Goal: Task Accomplishment & Management: Manage account settings

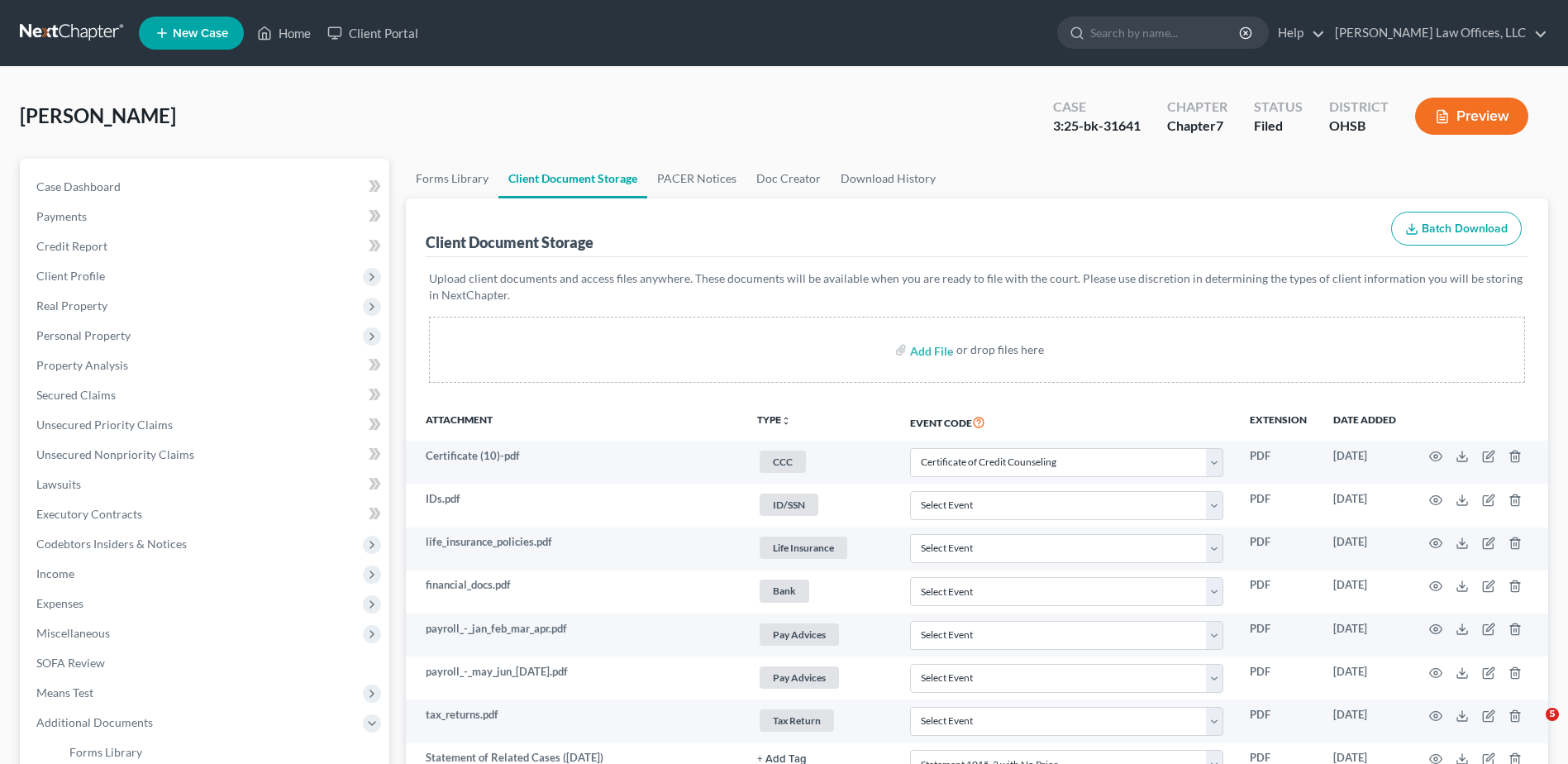
select select "7"
select select "52"
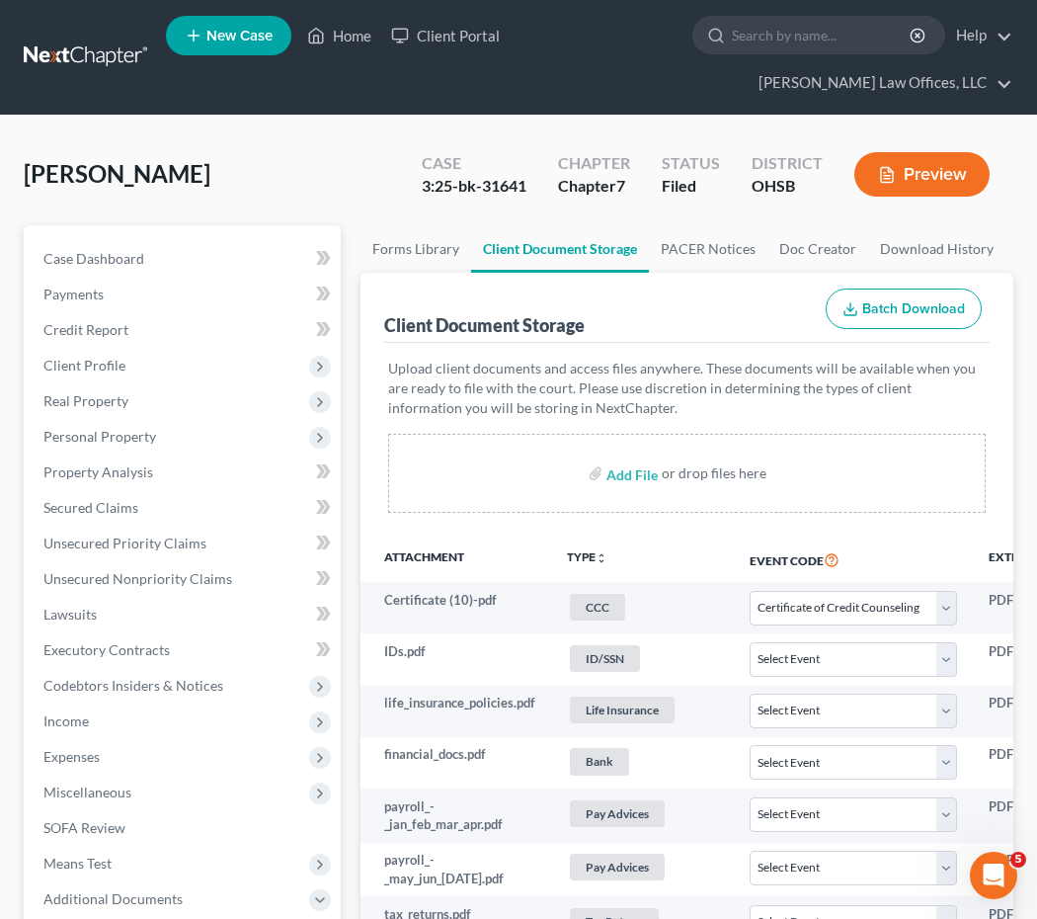
select select "7"
select select "52"
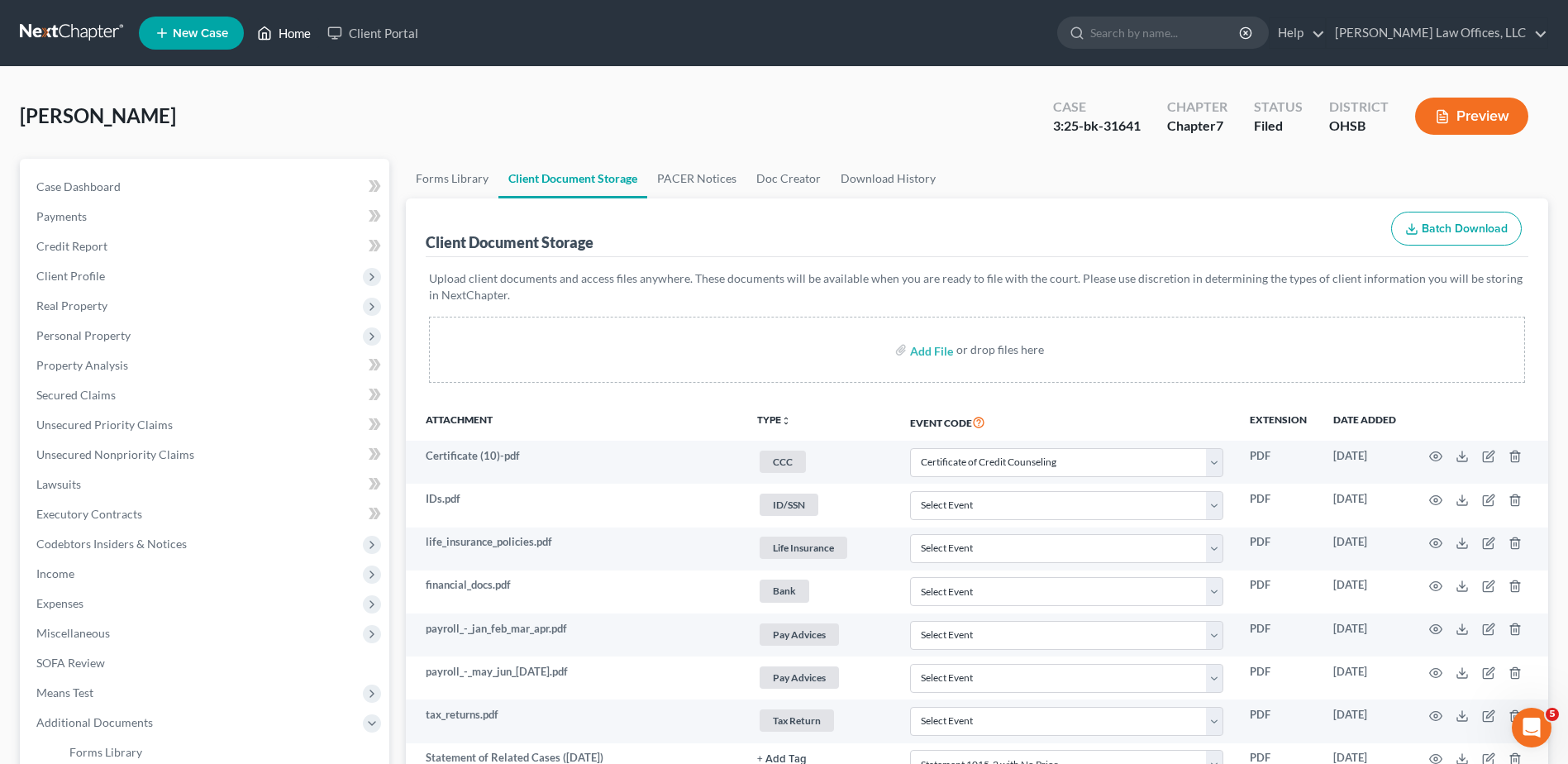
click at [299, 37] on link "Home" at bounding box center [284, 33] width 70 height 30
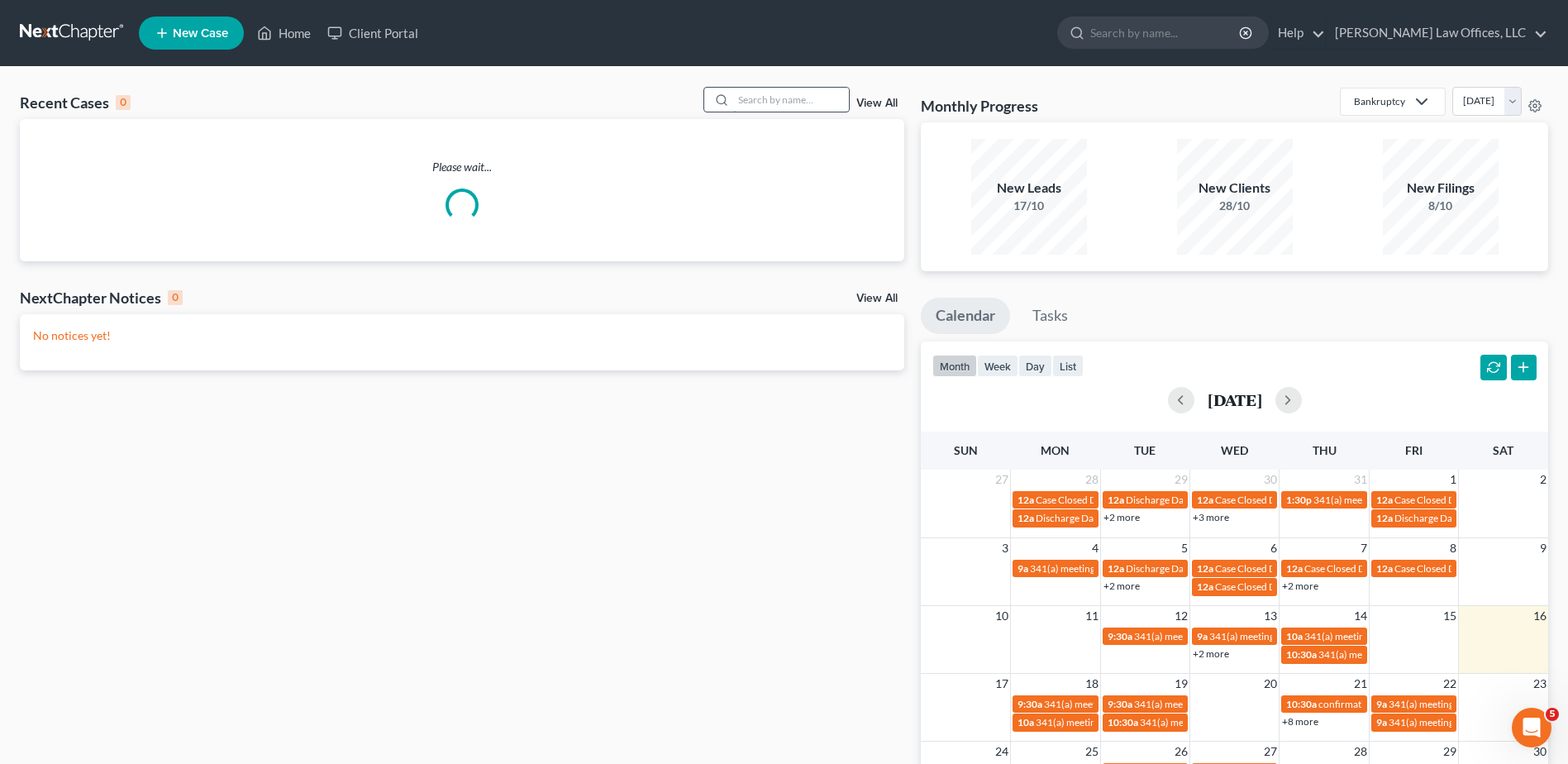
click at [826, 99] on input "search" at bounding box center [791, 100] width 115 height 24
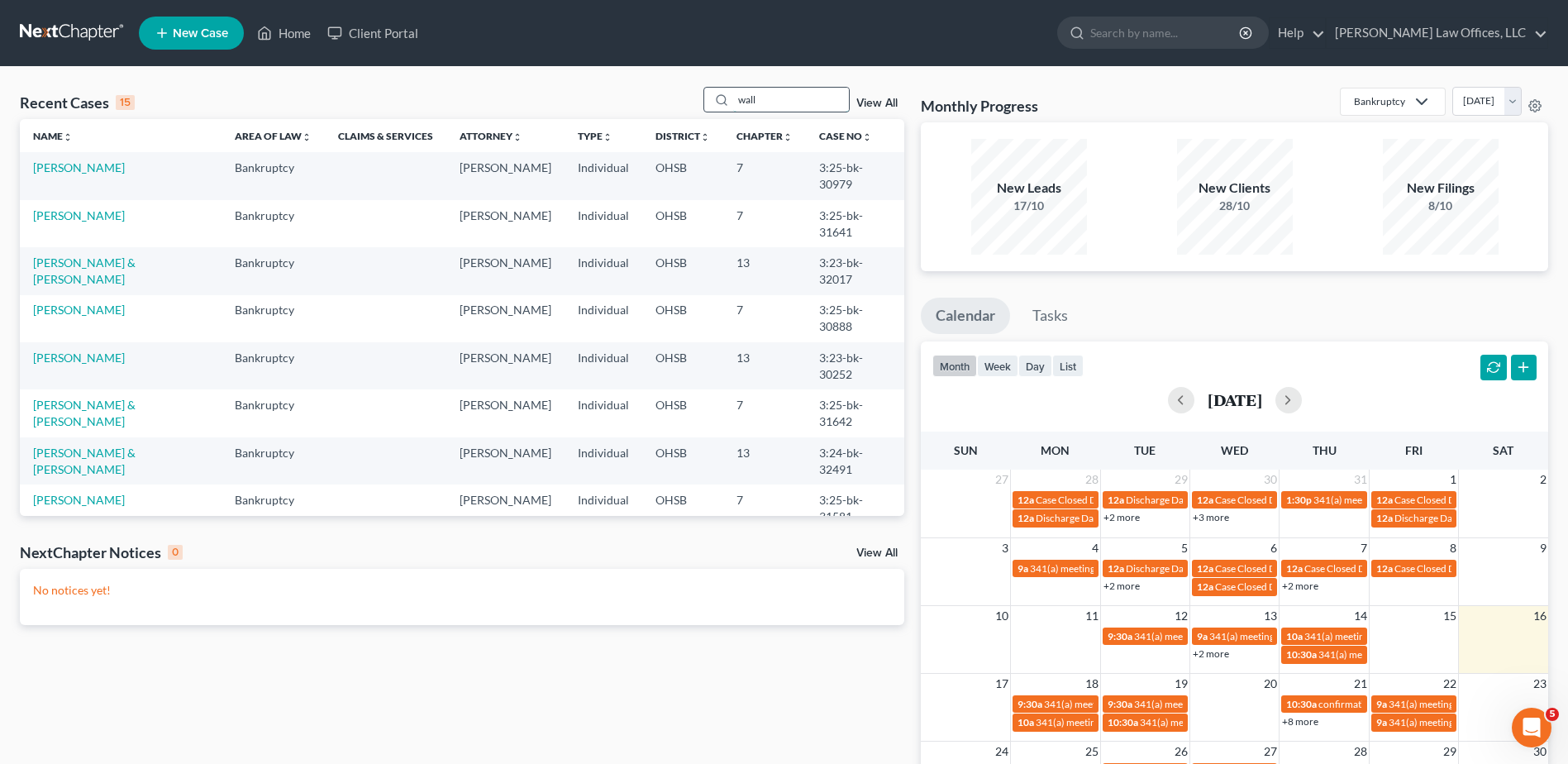
type input "wall"
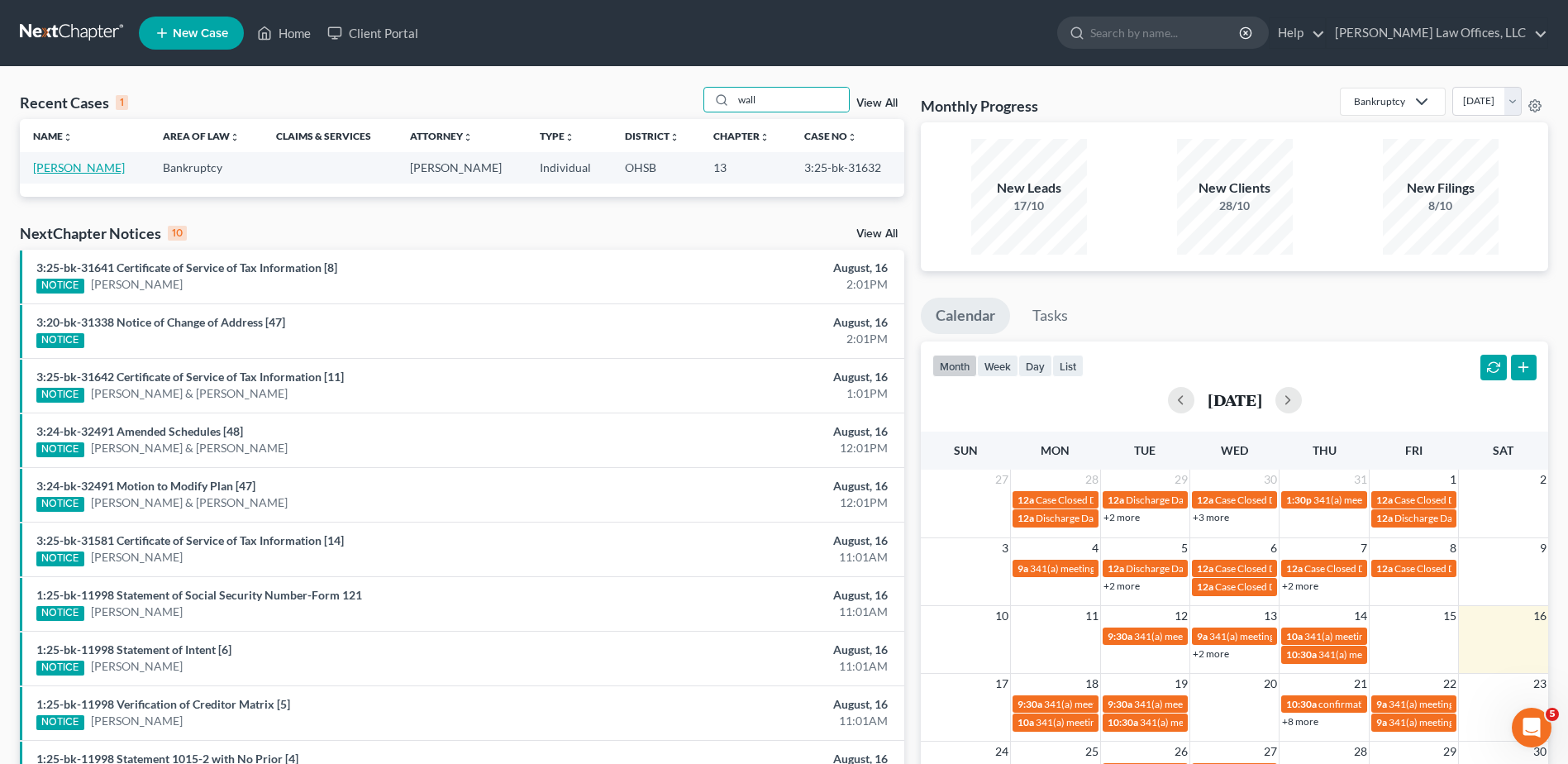
click at [53, 167] on link "[PERSON_NAME]" at bounding box center [79, 167] width 92 height 14
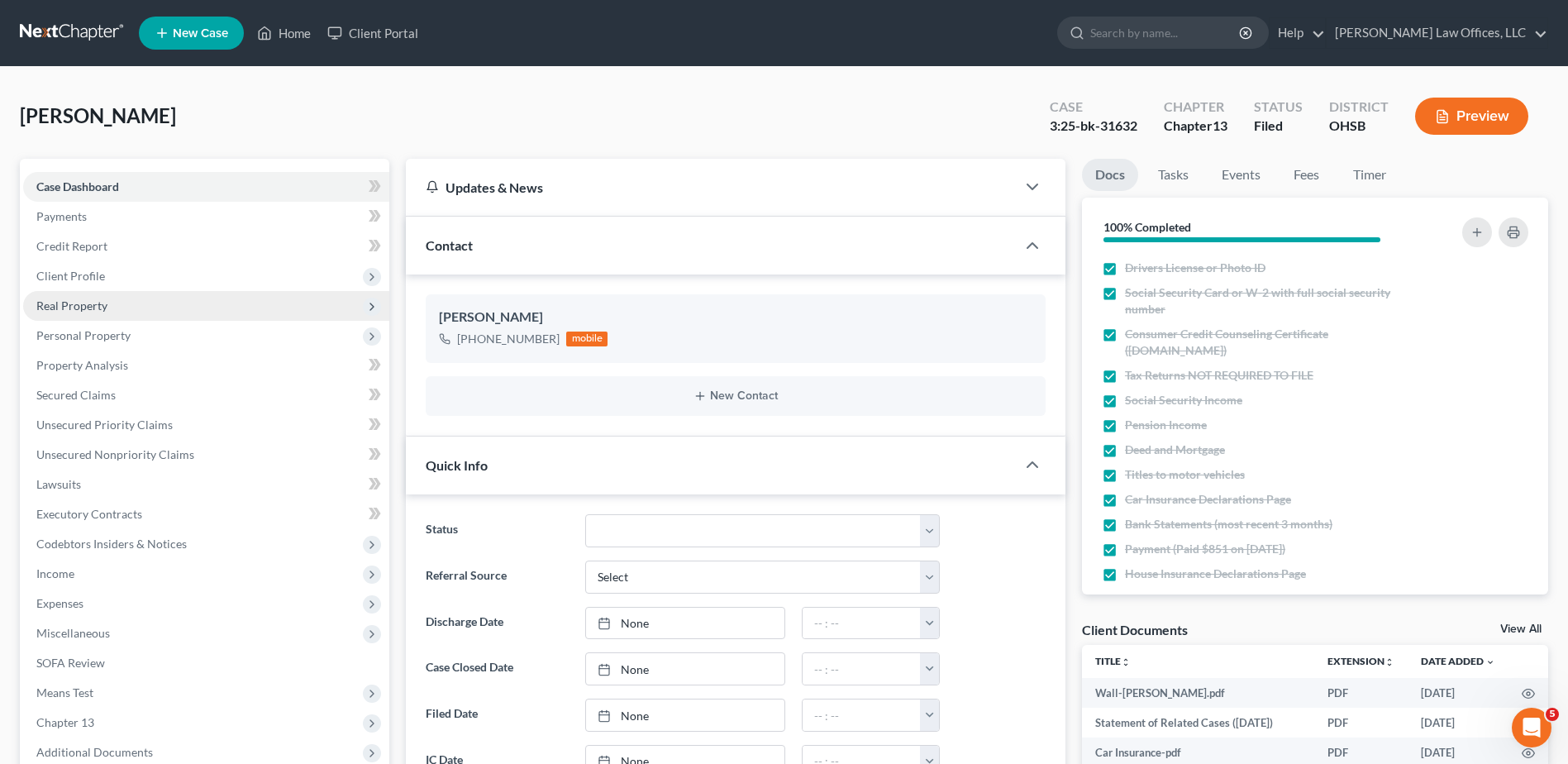
click at [100, 313] on span "Real Property" at bounding box center [207, 306] width 366 height 30
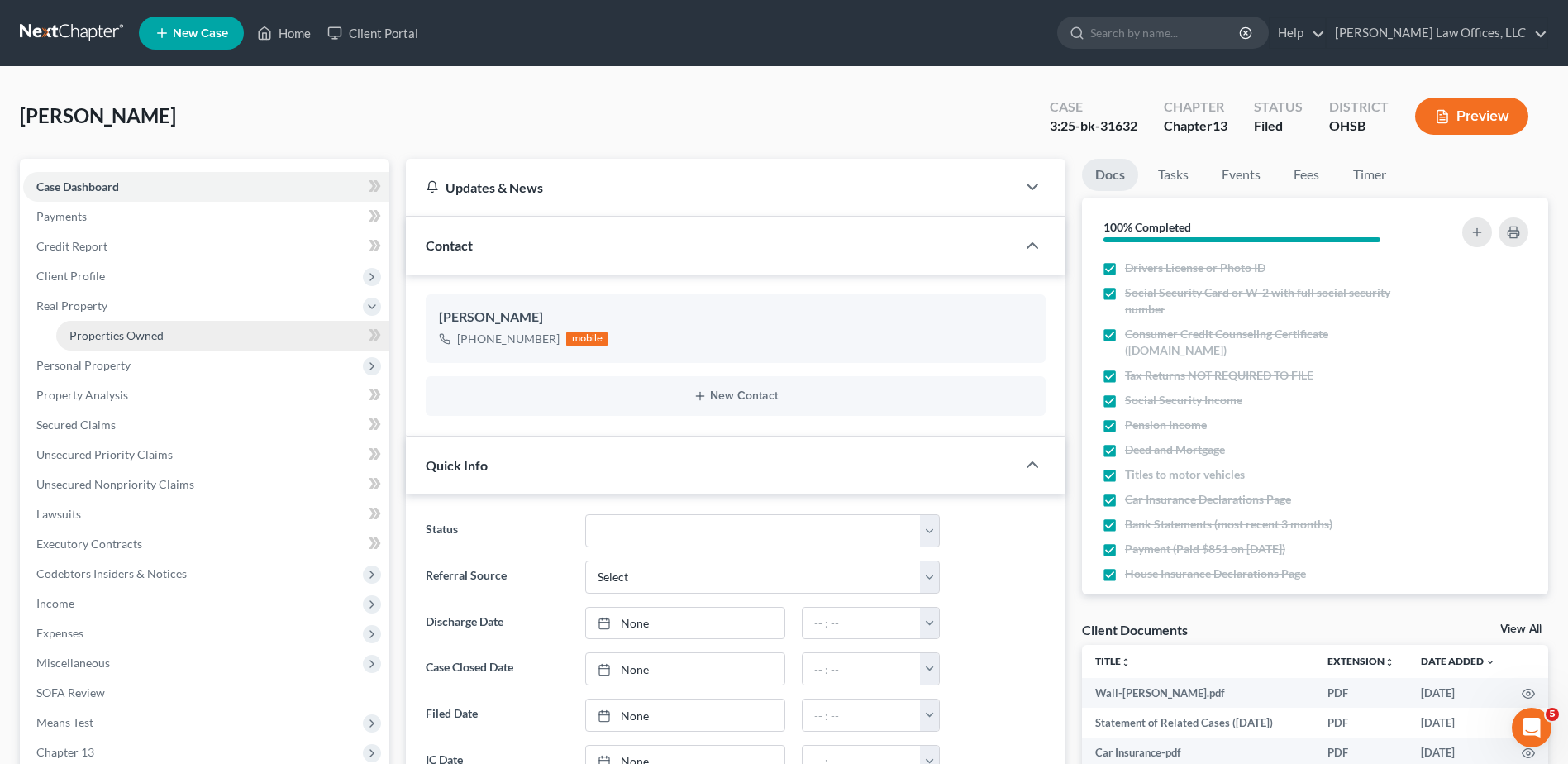
click at [99, 335] on span "Properties Owned" at bounding box center [116, 335] width 95 height 14
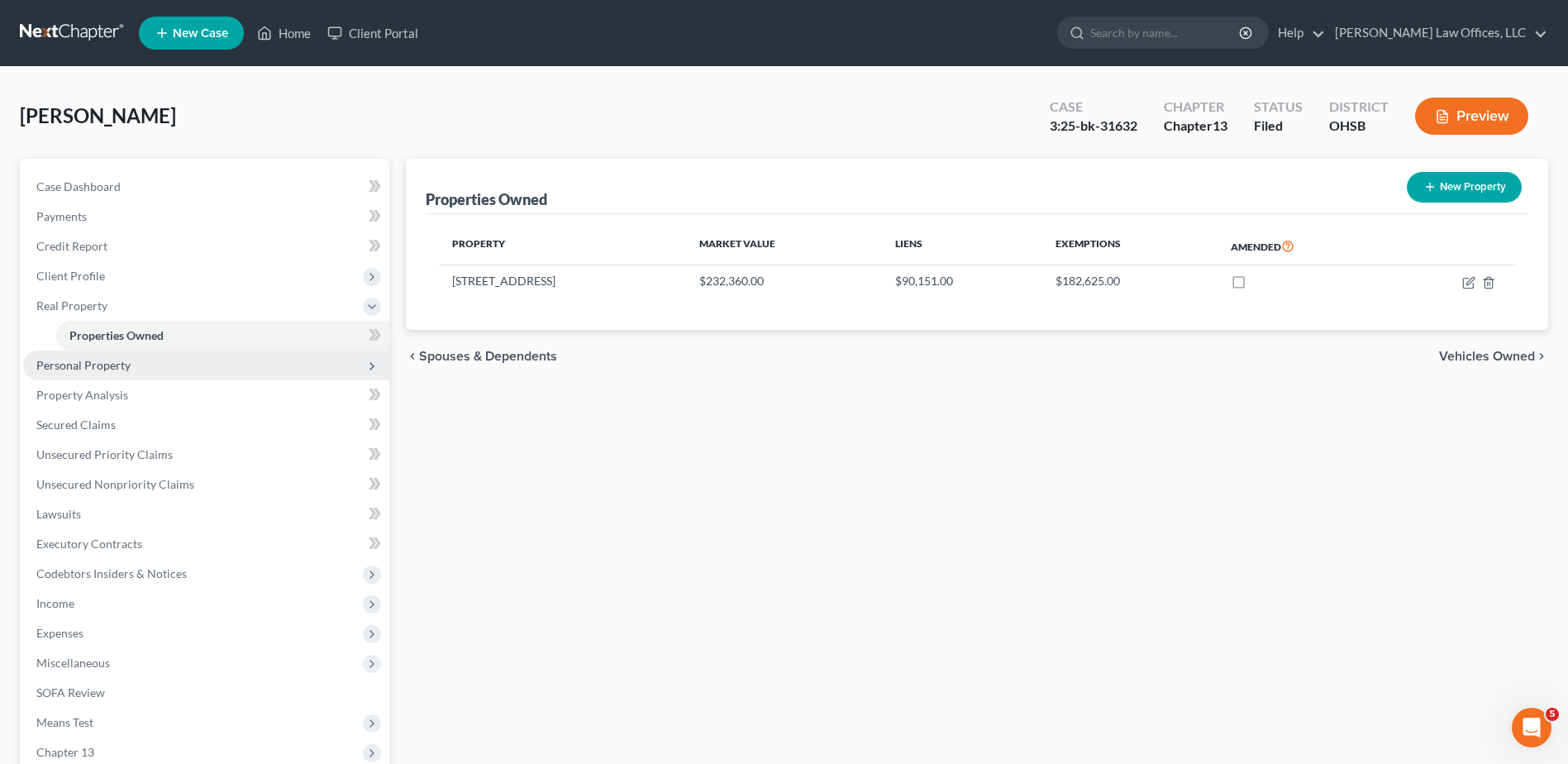
click at [94, 364] on span "Personal Property" at bounding box center [83, 365] width 95 height 14
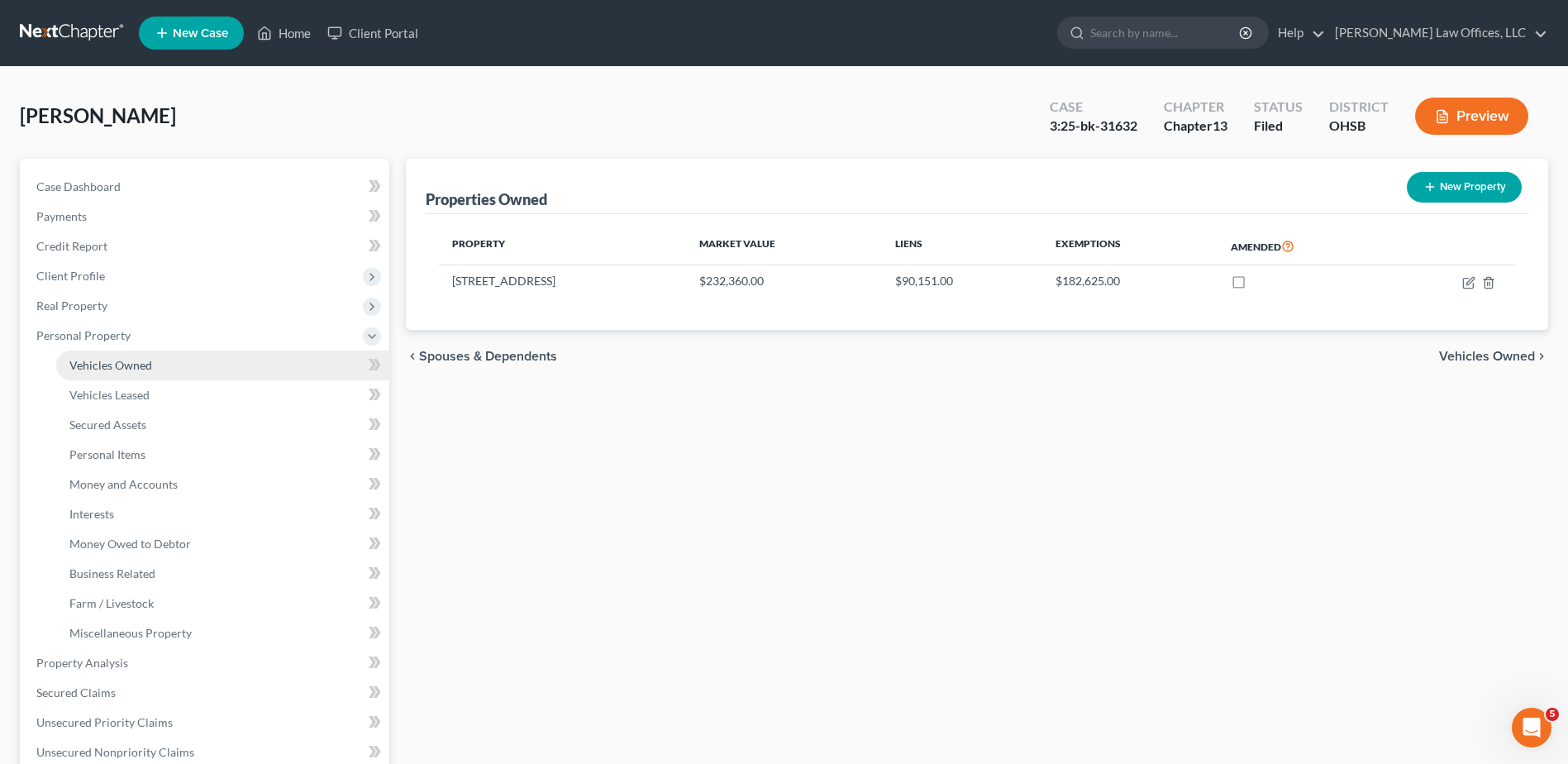
click at [104, 363] on span "Vehicles Owned" at bounding box center [110, 365] width 83 height 14
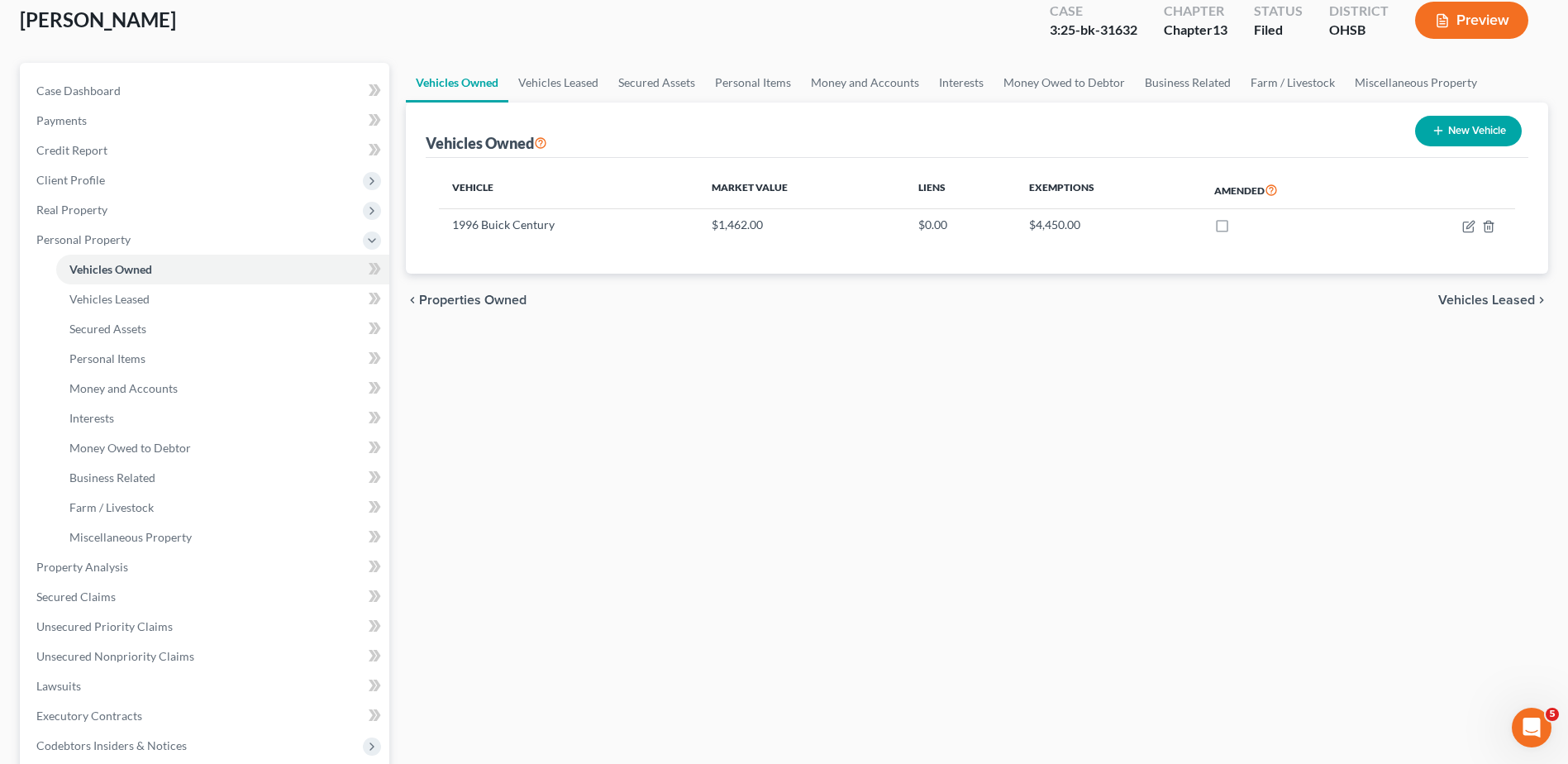
scroll to position [472, 0]
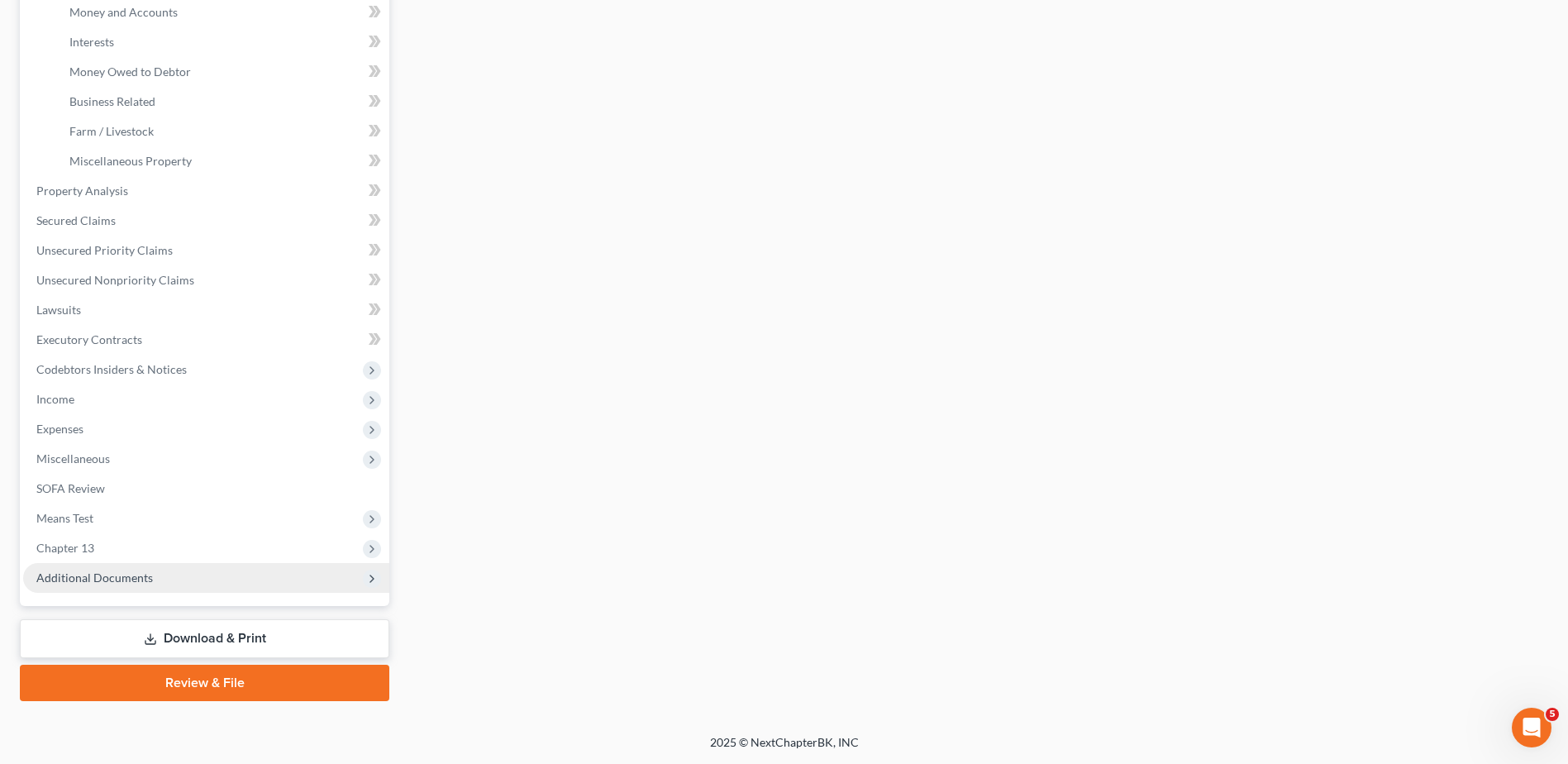
click at [87, 582] on span "Additional Documents" at bounding box center [94, 577] width 116 height 14
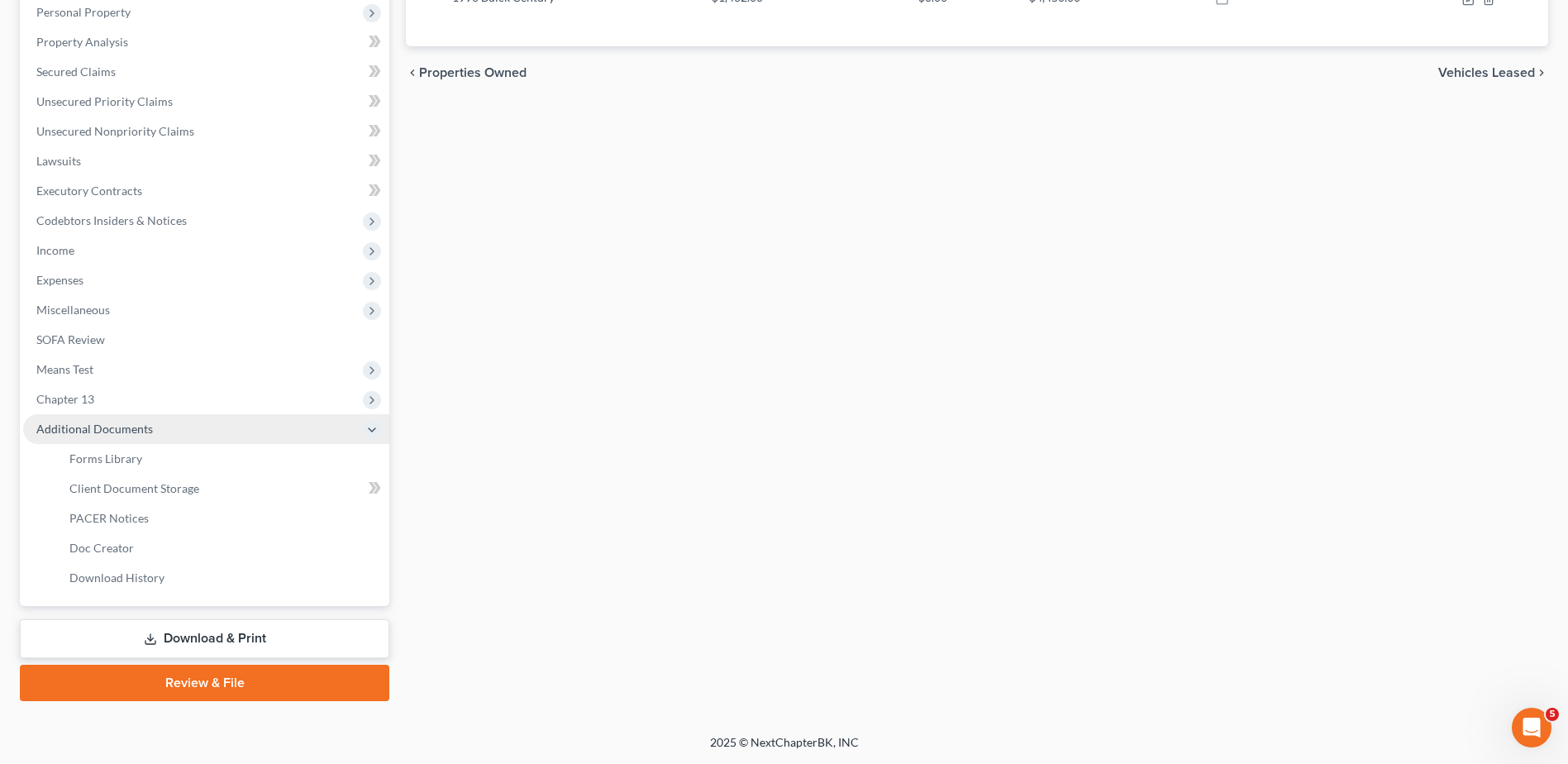
scroll to position [323, 0]
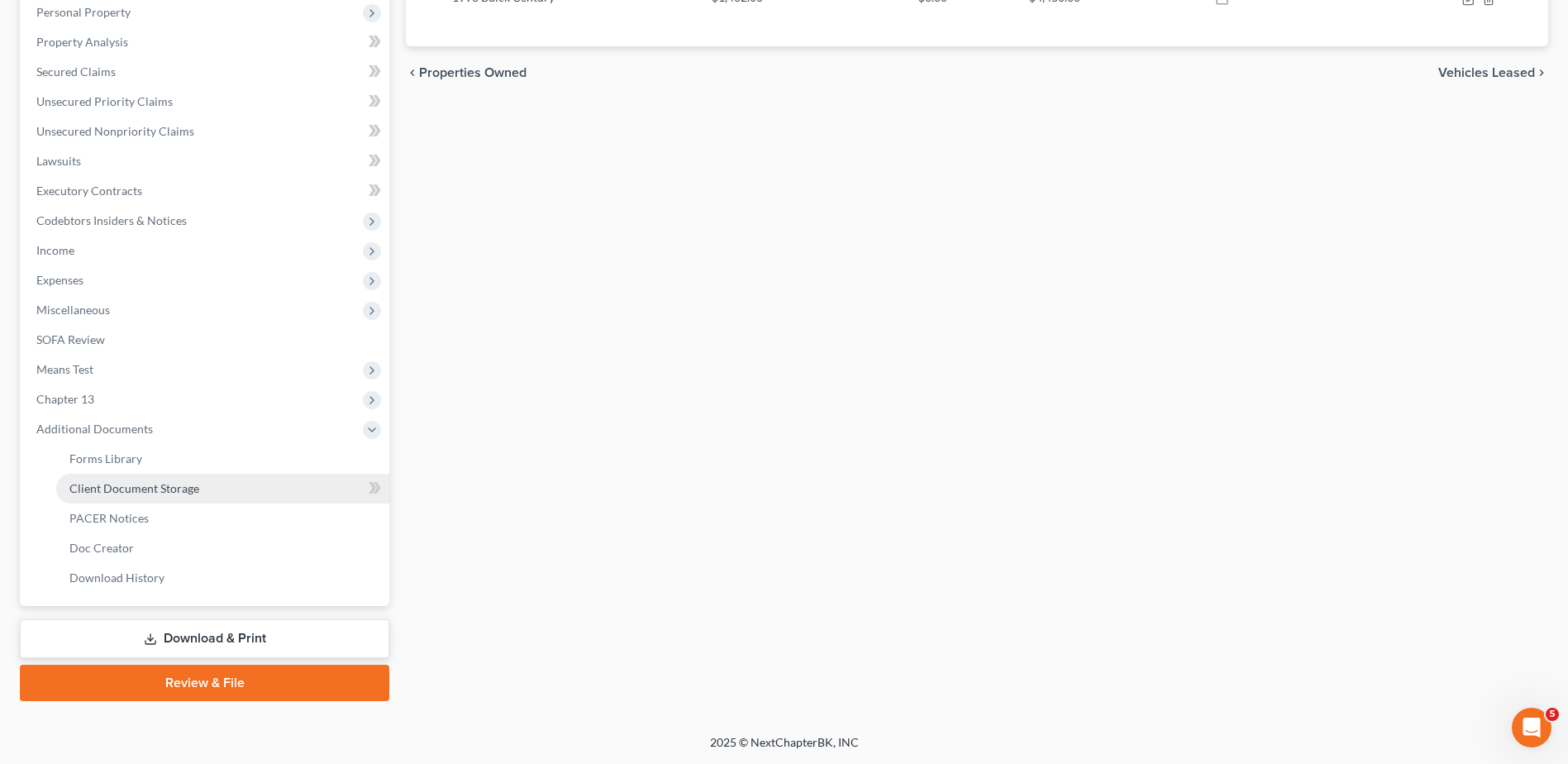
click at [110, 493] on span "Client Document Storage" at bounding box center [134, 488] width 130 height 14
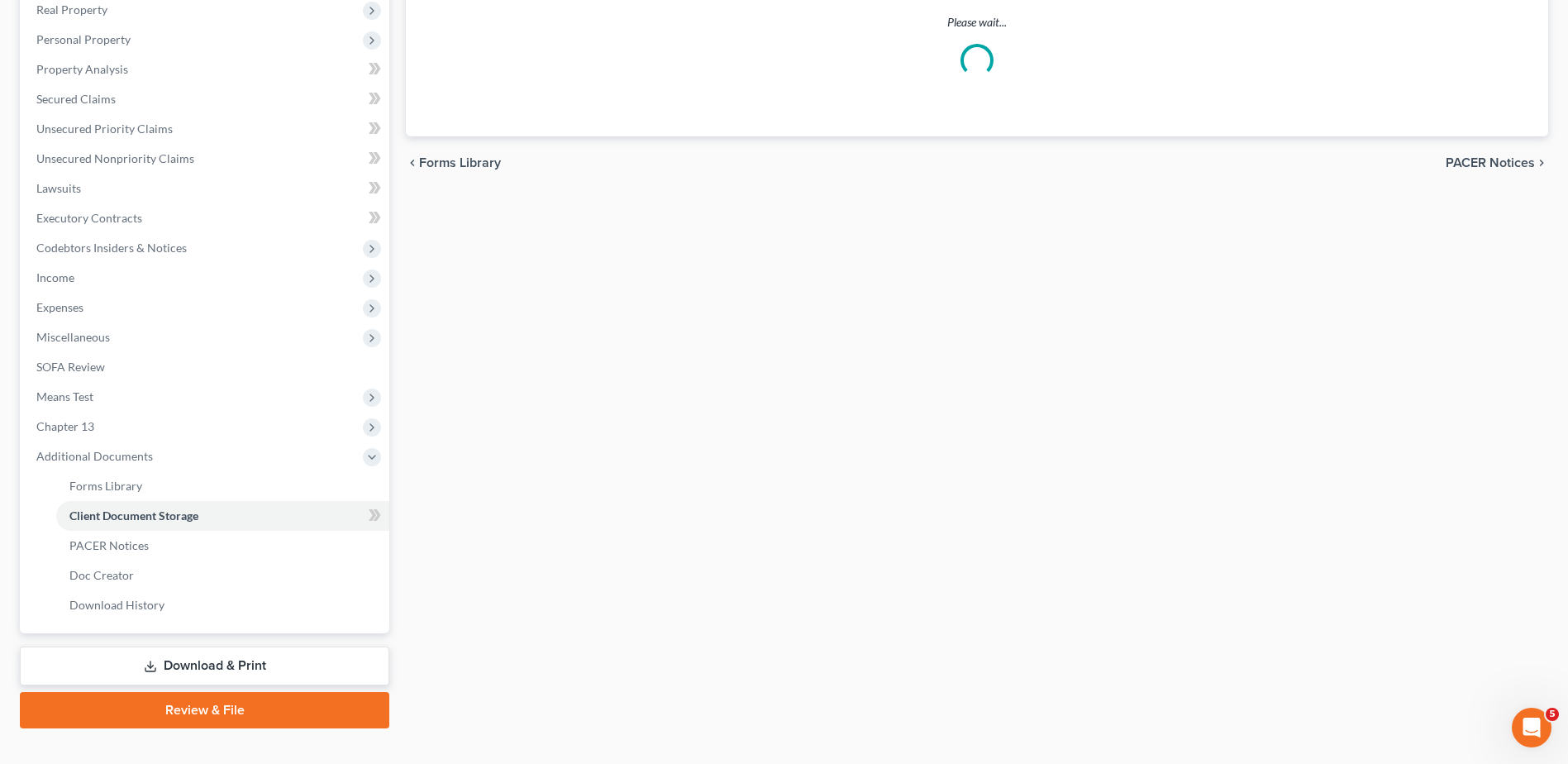
scroll to position [238, 0]
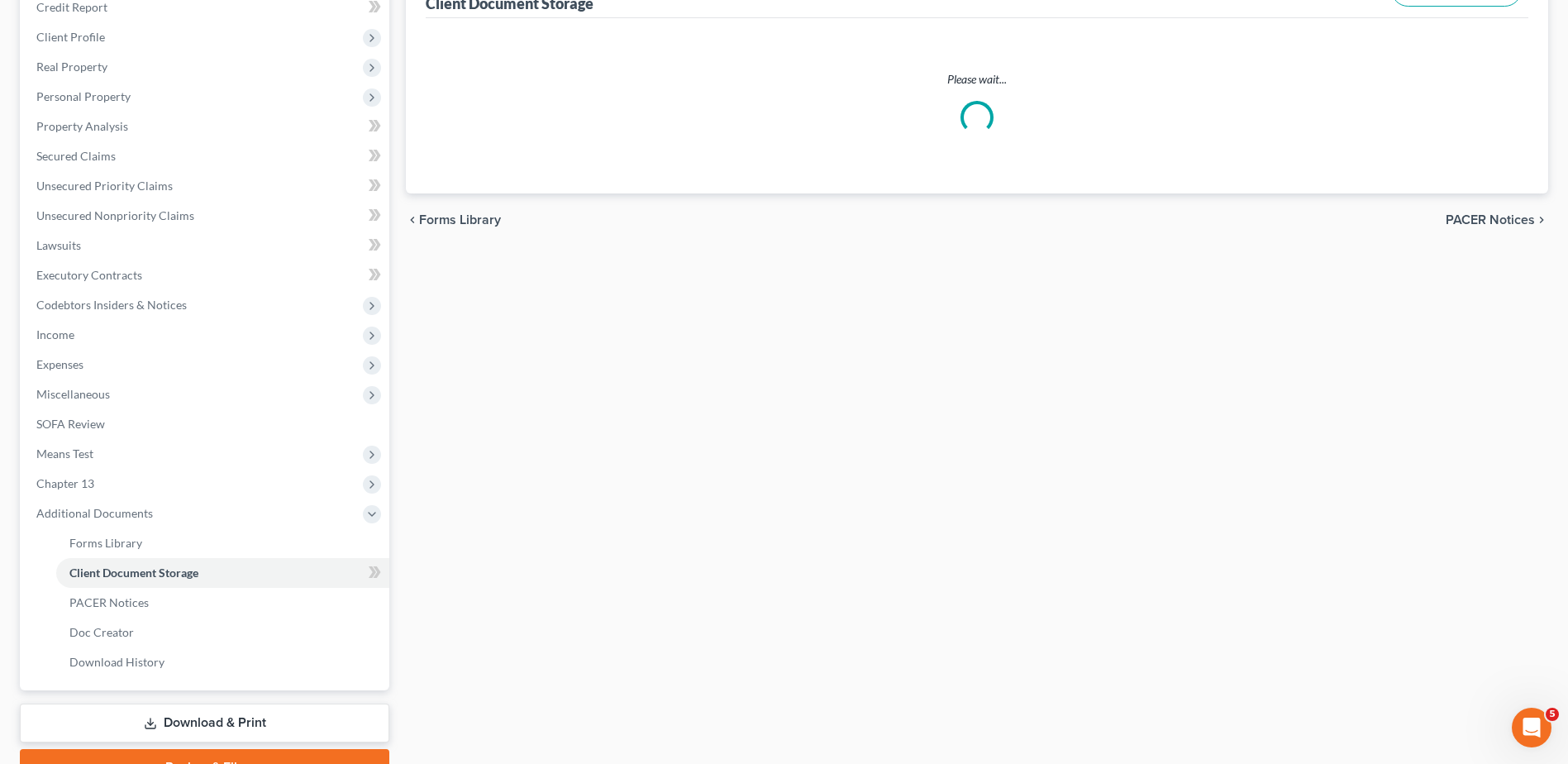
select select "7"
select select "52"
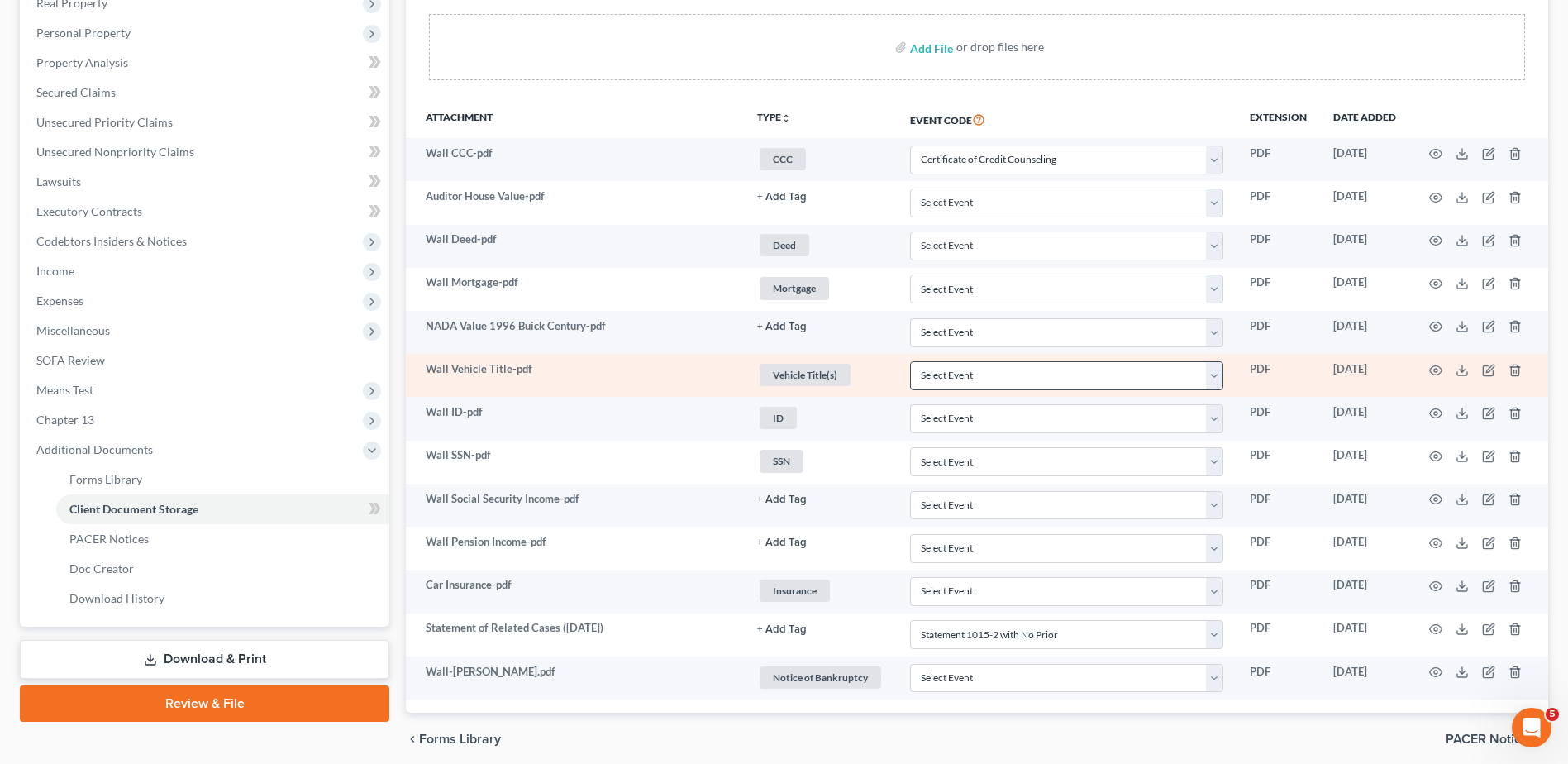
scroll to position [331, 0]
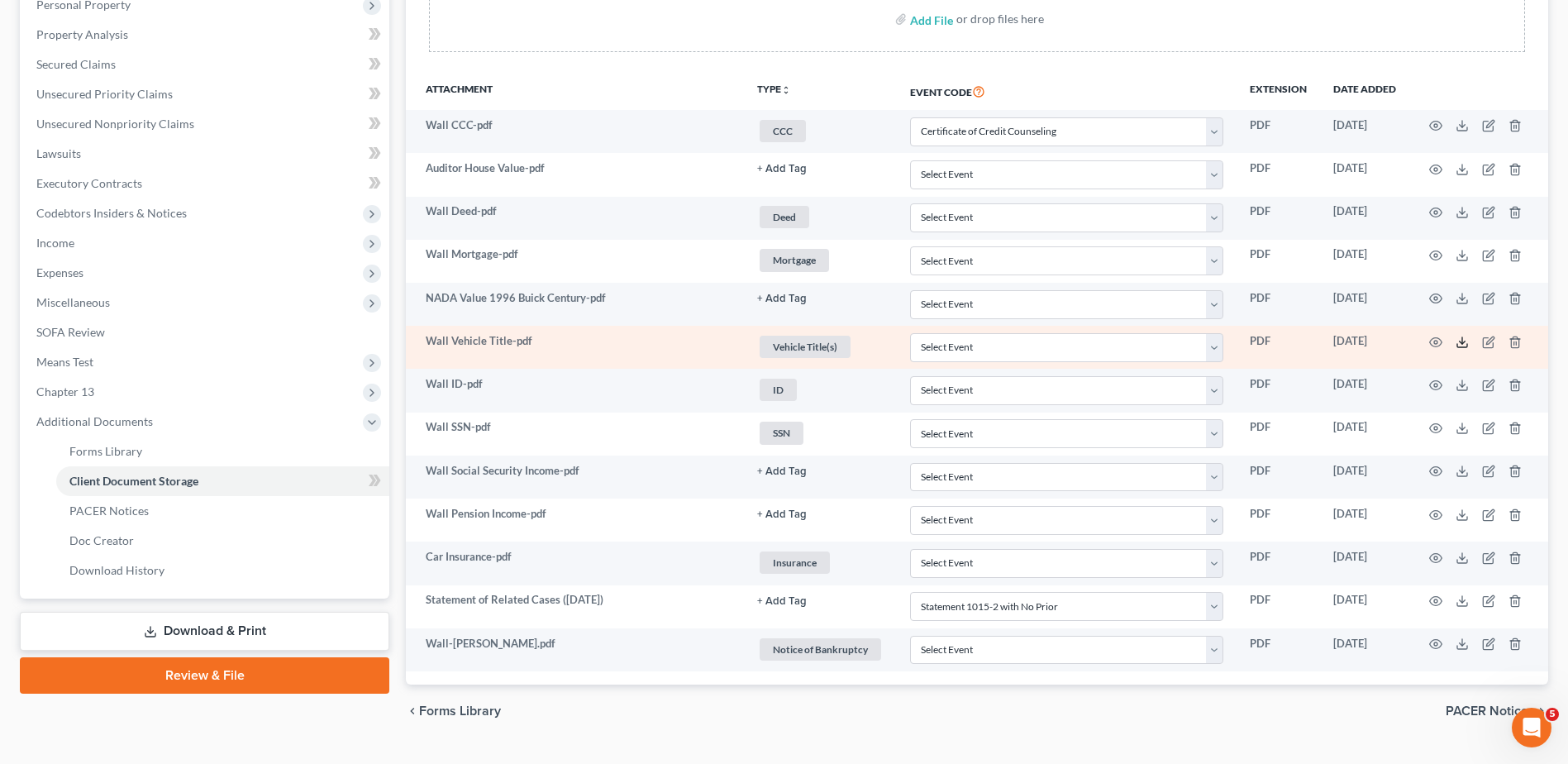
click at [1461, 343] on polyline at bounding box center [1462, 341] width 6 height 3
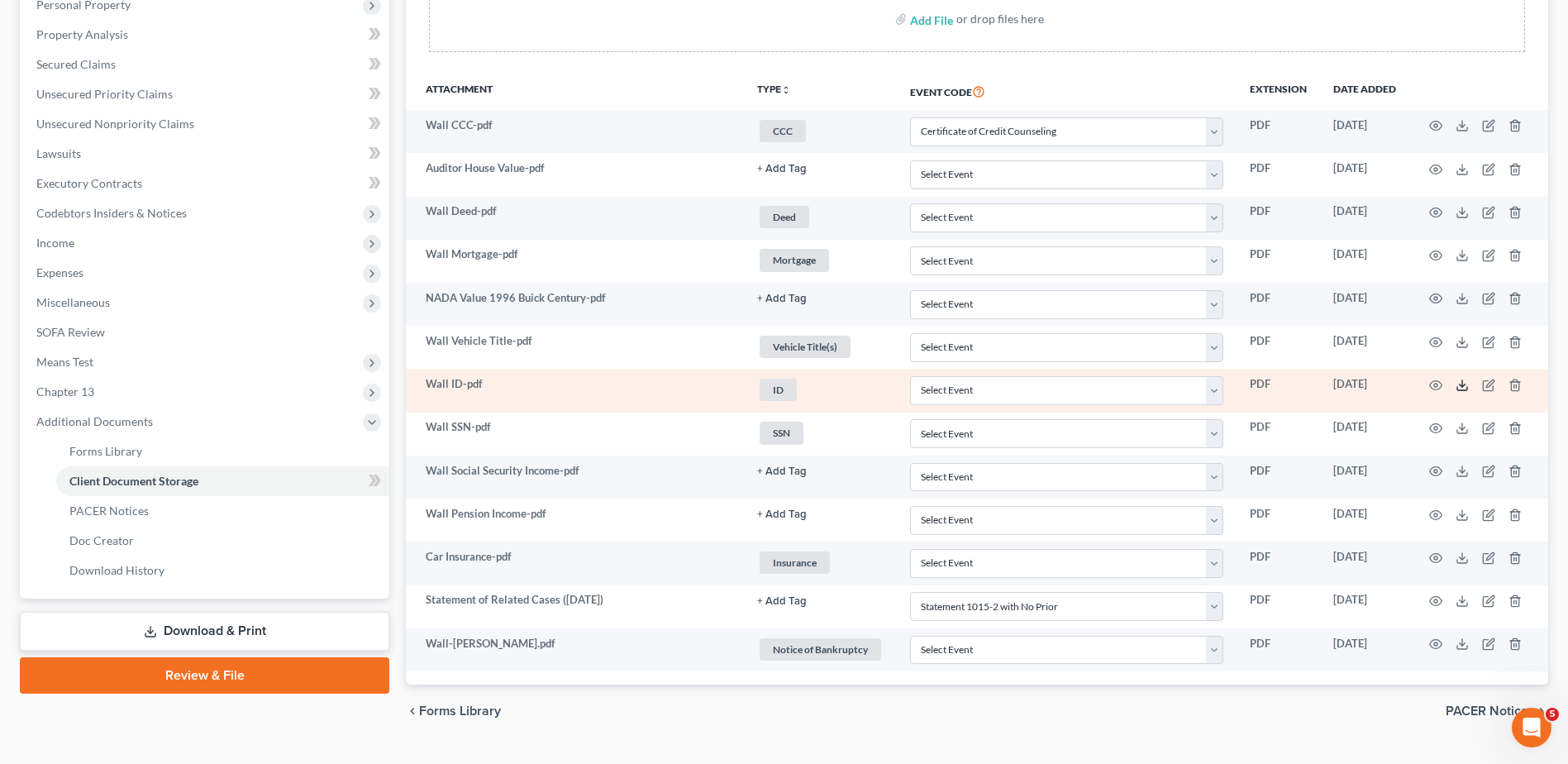
click at [1463, 385] on polyline at bounding box center [1462, 385] width 6 height 3
drag, startPoint x: 1458, startPoint y: 430, endPoint x: 1354, endPoint y: 409, distance: 106.1
click at [1458, 430] on icon at bounding box center [1462, 428] width 13 height 13
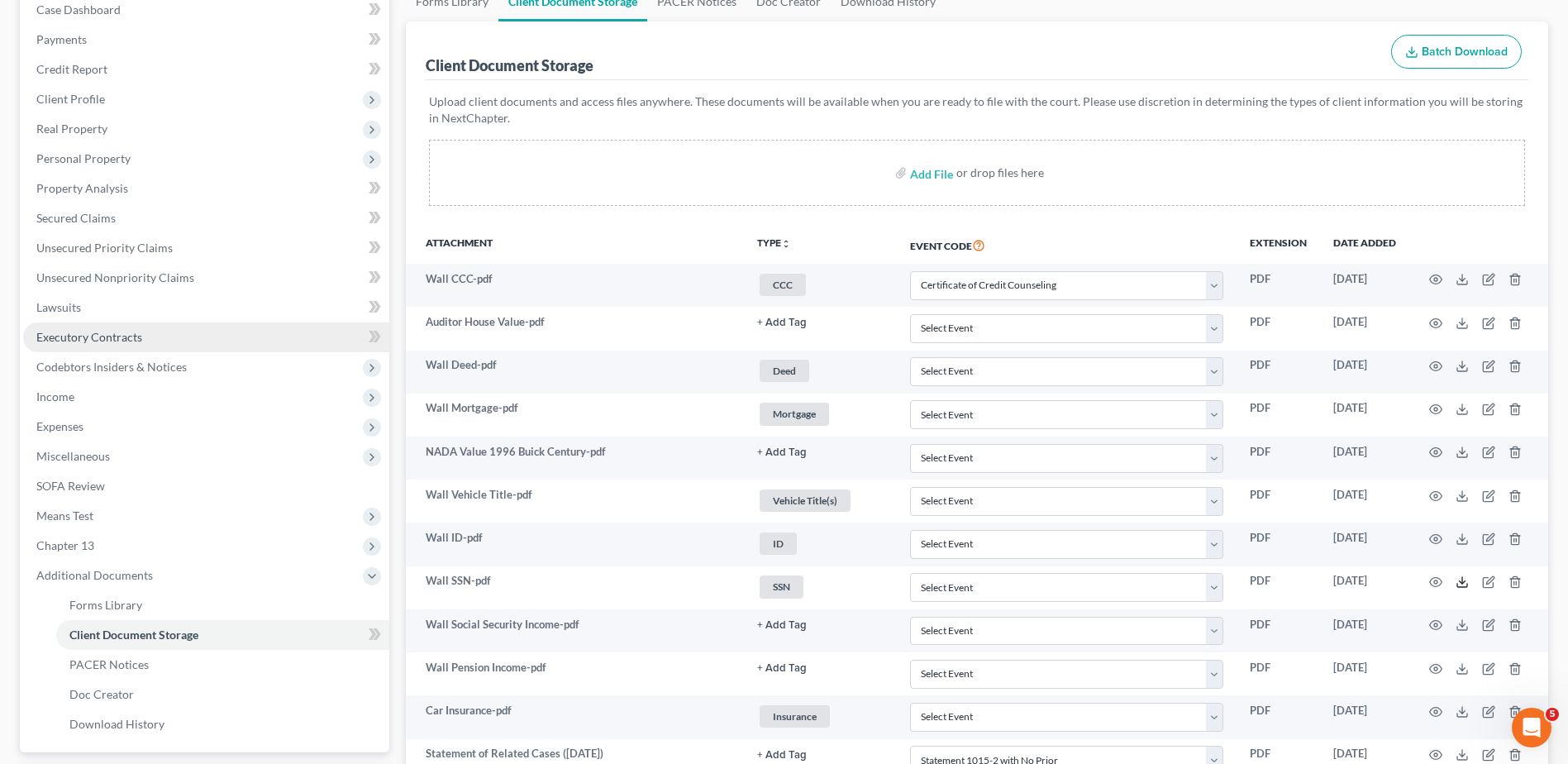
scroll to position [166, 0]
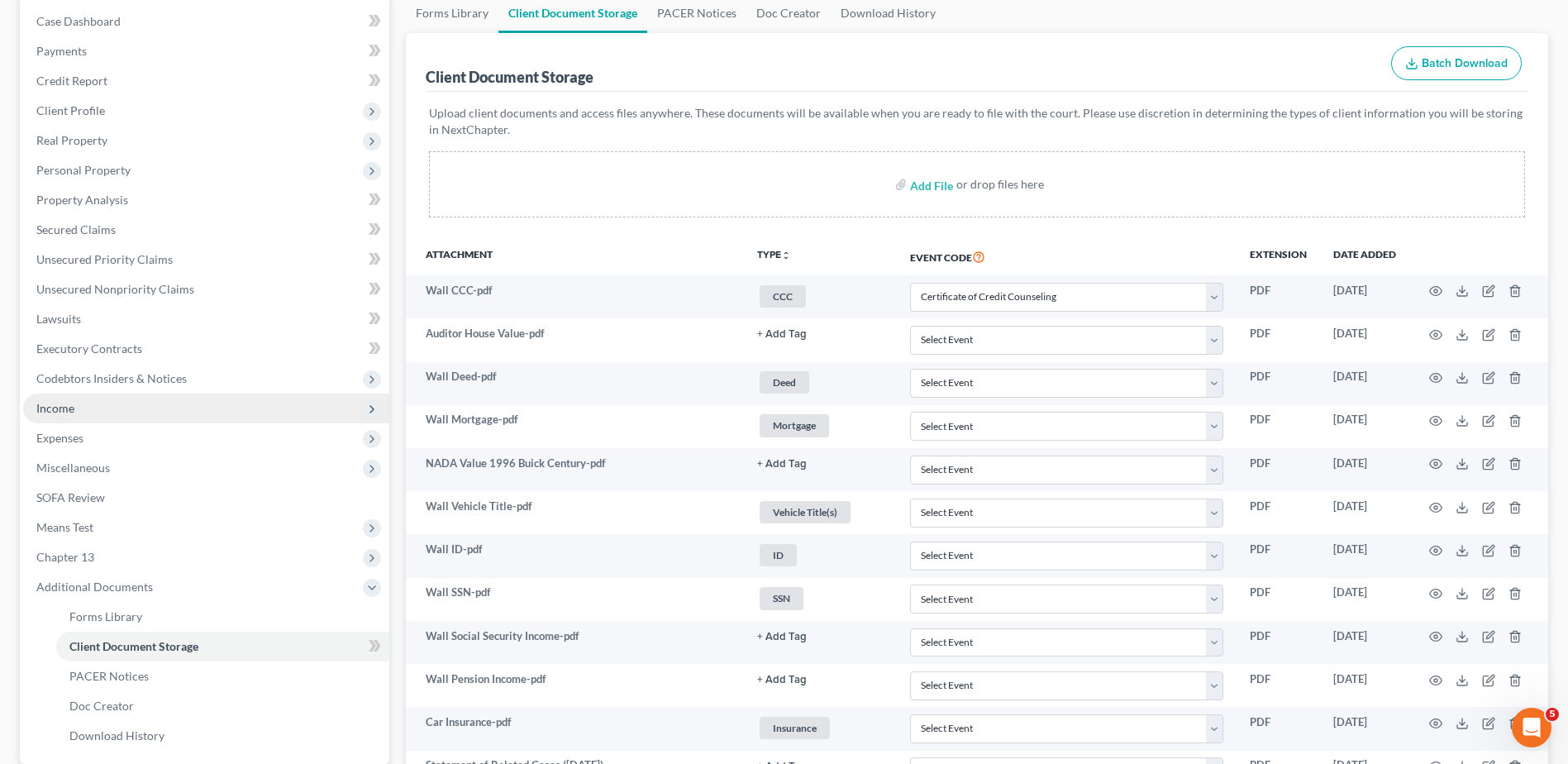
click at [69, 404] on span "Income" at bounding box center [54, 408] width 38 height 14
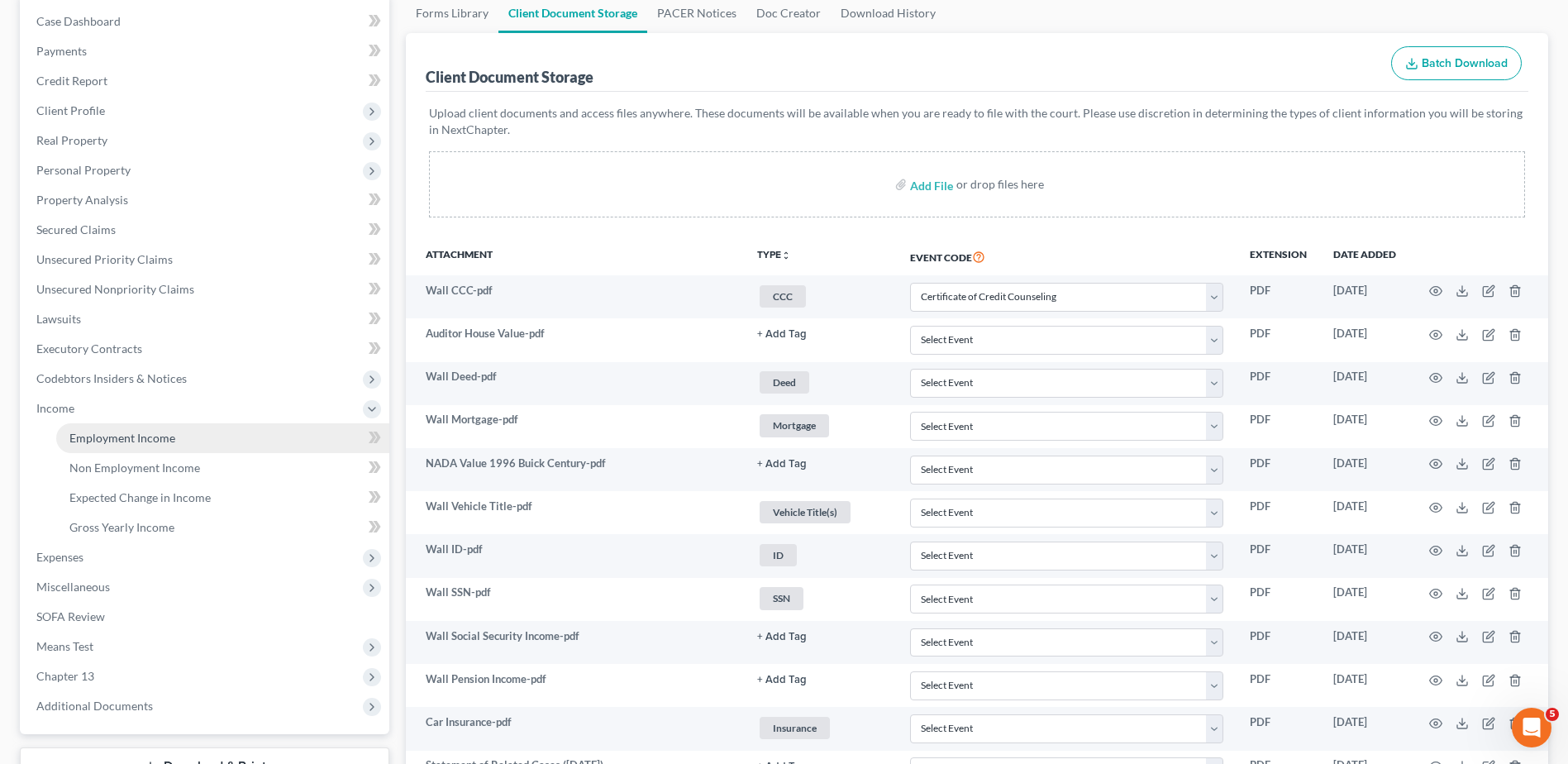
click at [97, 435] on span "Employment Income" at bounding box center [122, 438] width 105 height 14
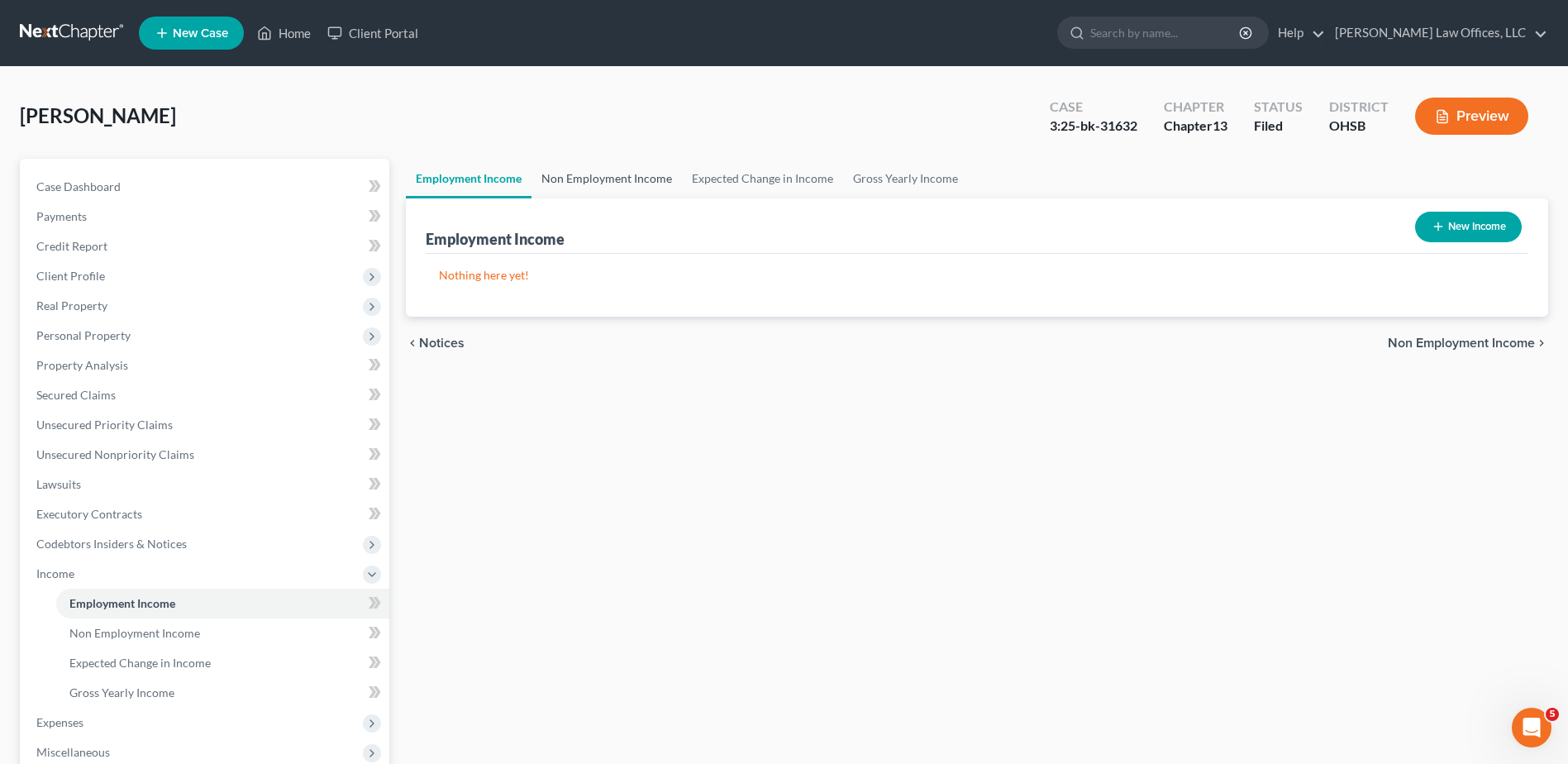
click at [603, 182] on link "Non Employment Income" at bounding box center [607, 178] width 151 height 39
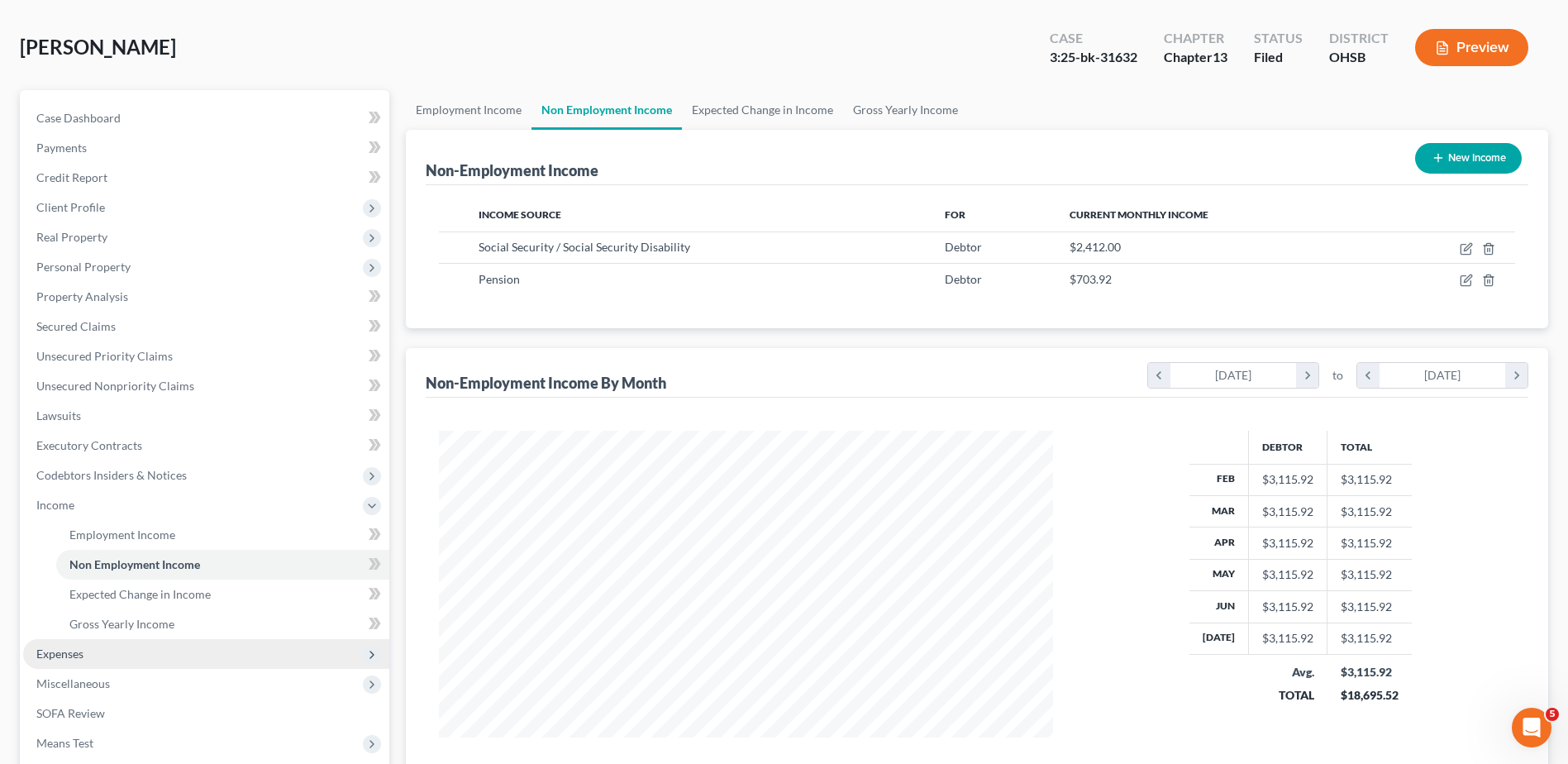
scroll to position [294, 0]
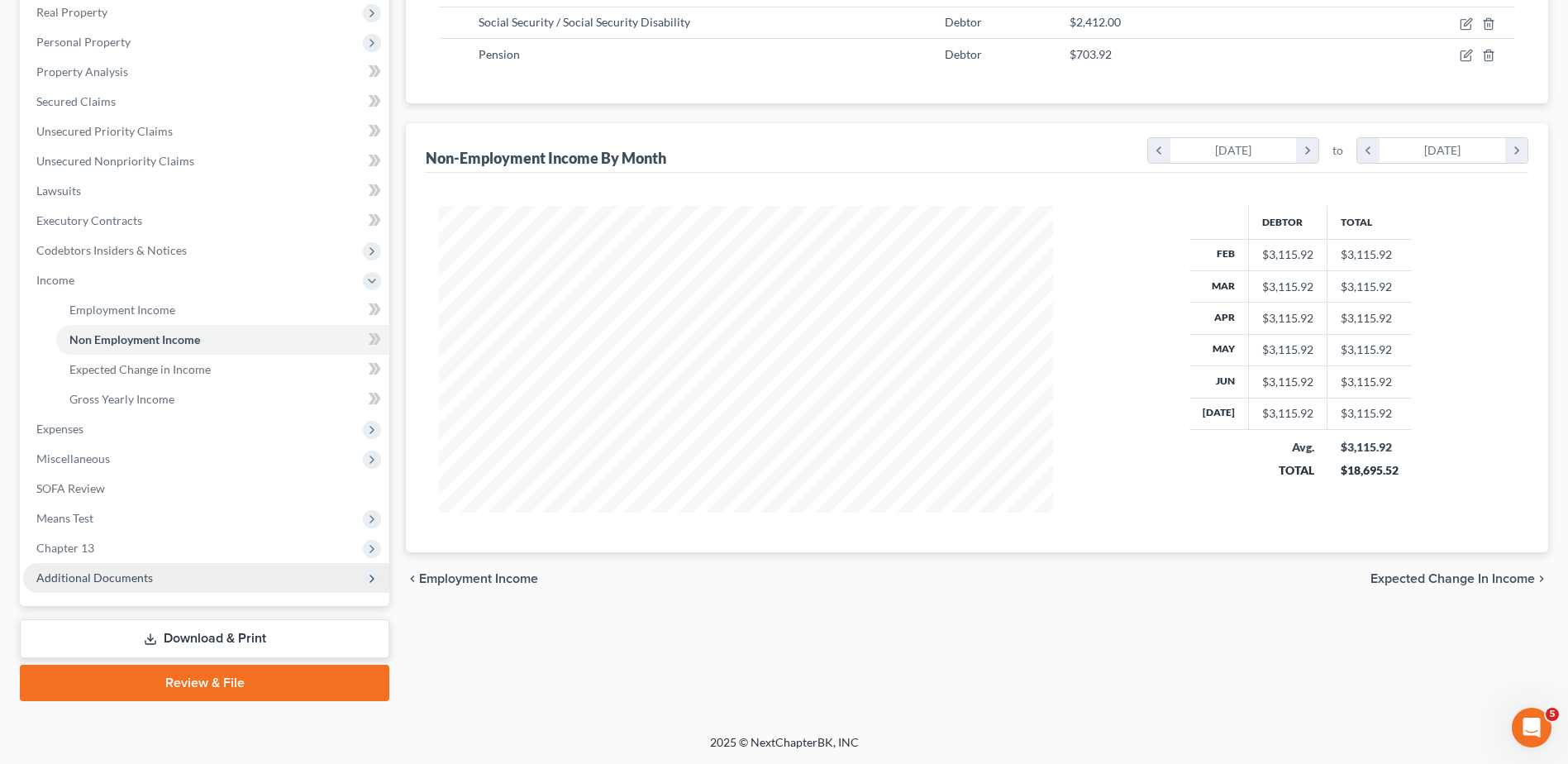
click at [105, 573] on span "Additional Documents" at bounding box center [94, 577] width 116 height 14
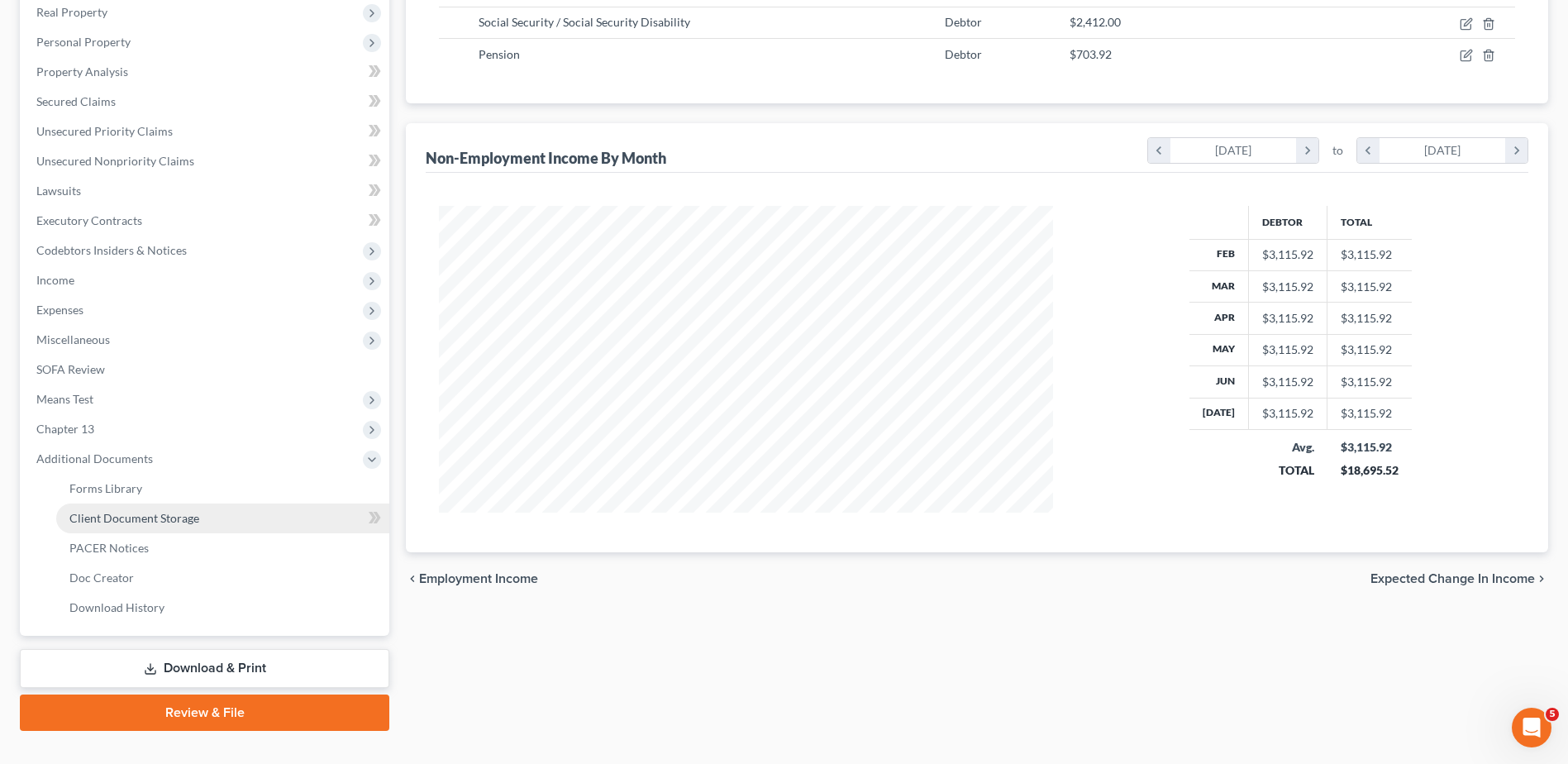
click at [134, 515] on span "Client Document Storage" at bounding box center [134, 517] width 130 height 14
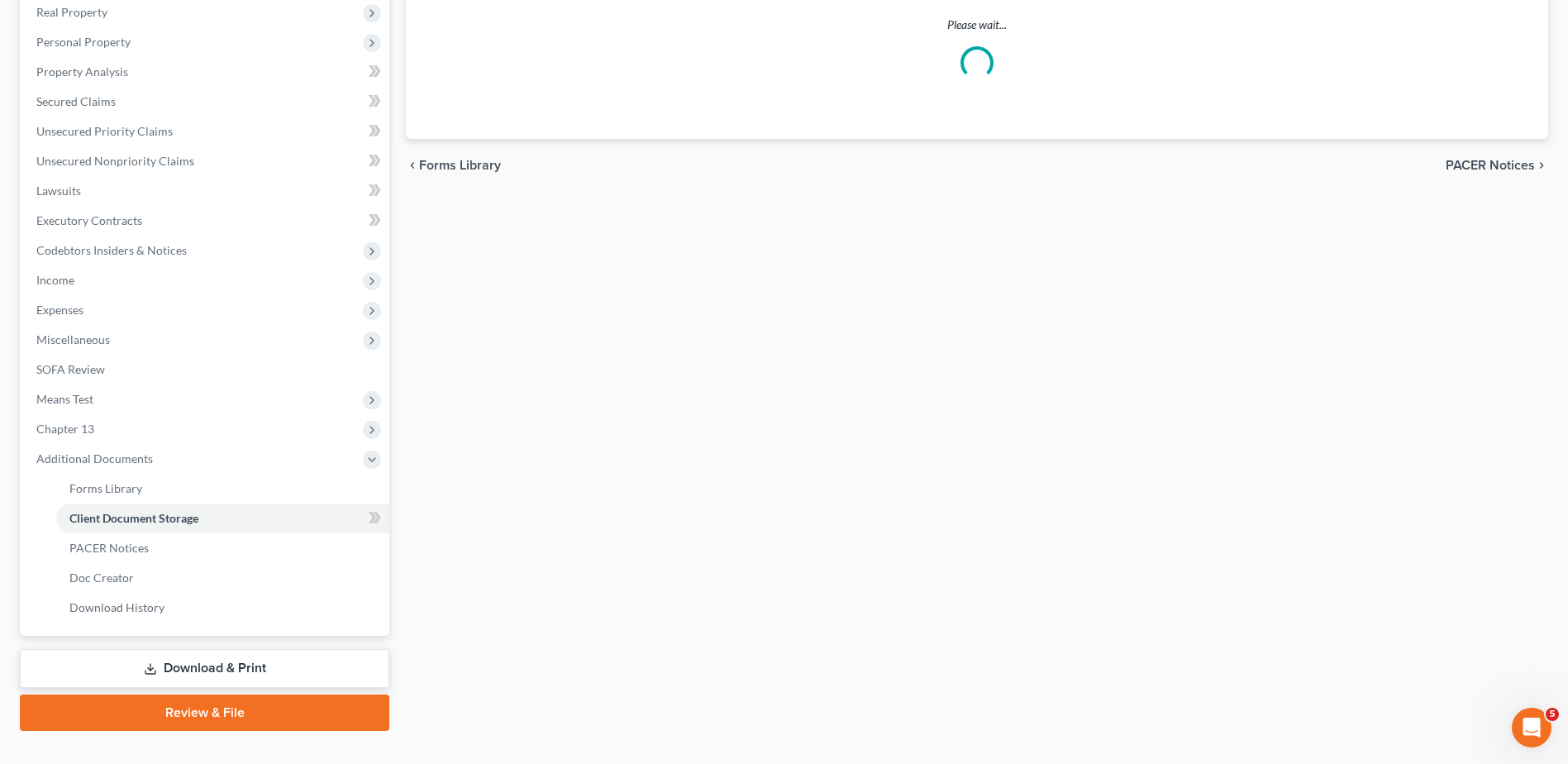
select select "7"
select select "52"
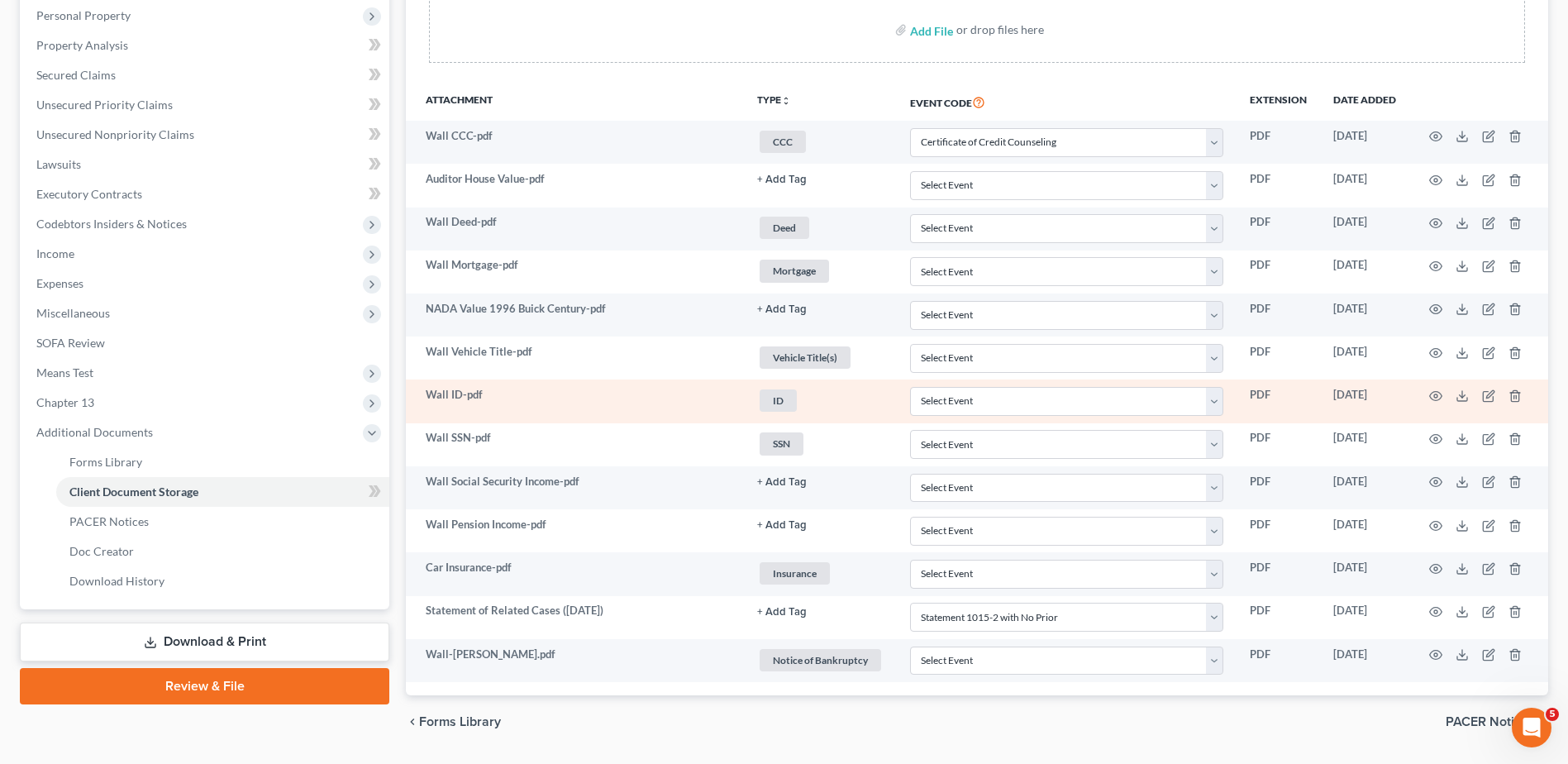
scroll to position [367, 0]
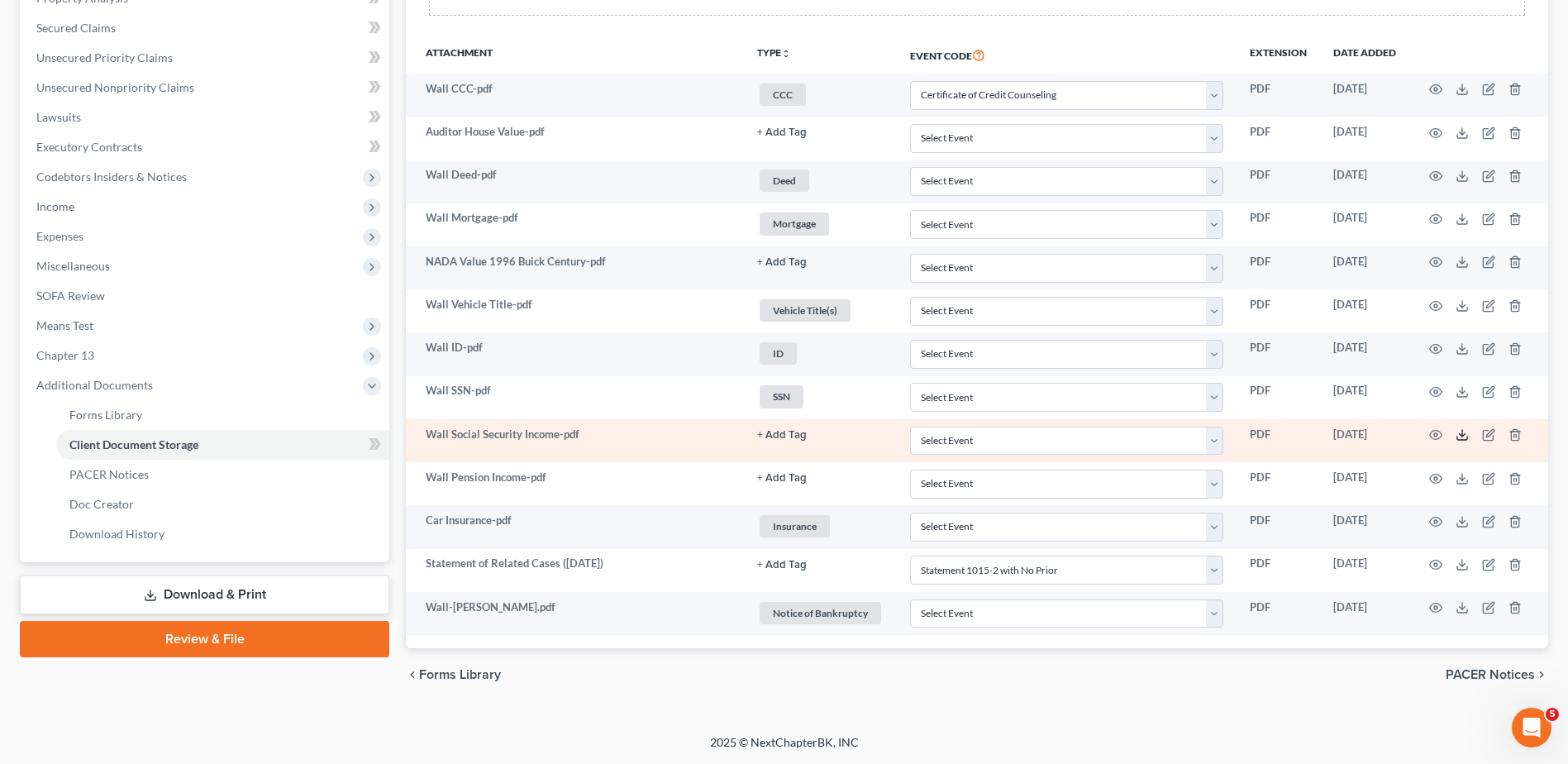
click at [1458, 433] on icon at bounding box center [1462, 435] width 13 height 13
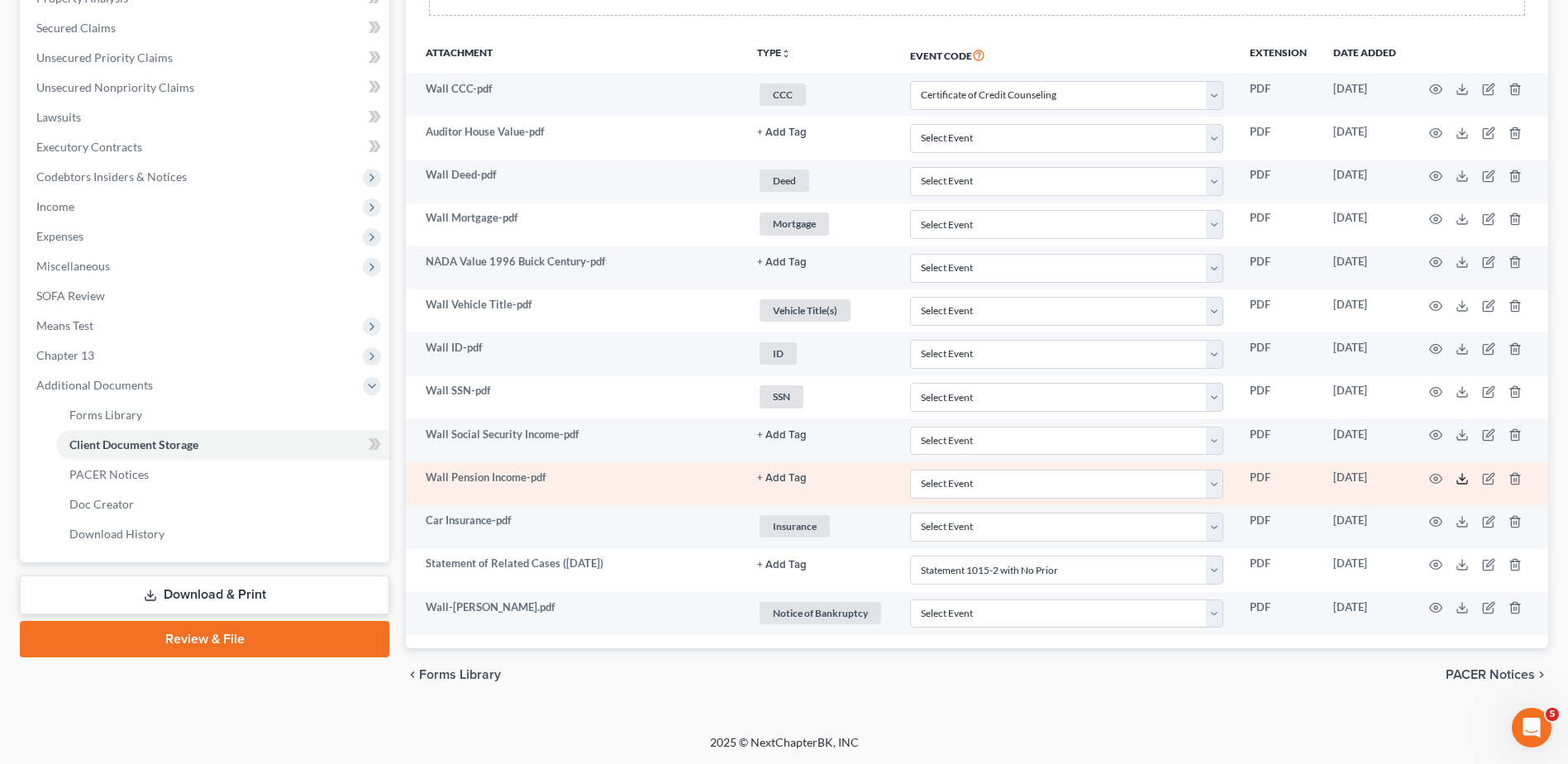
click at [1463, 476] on icon at bounding box center [1462, 479] width 13 height 13
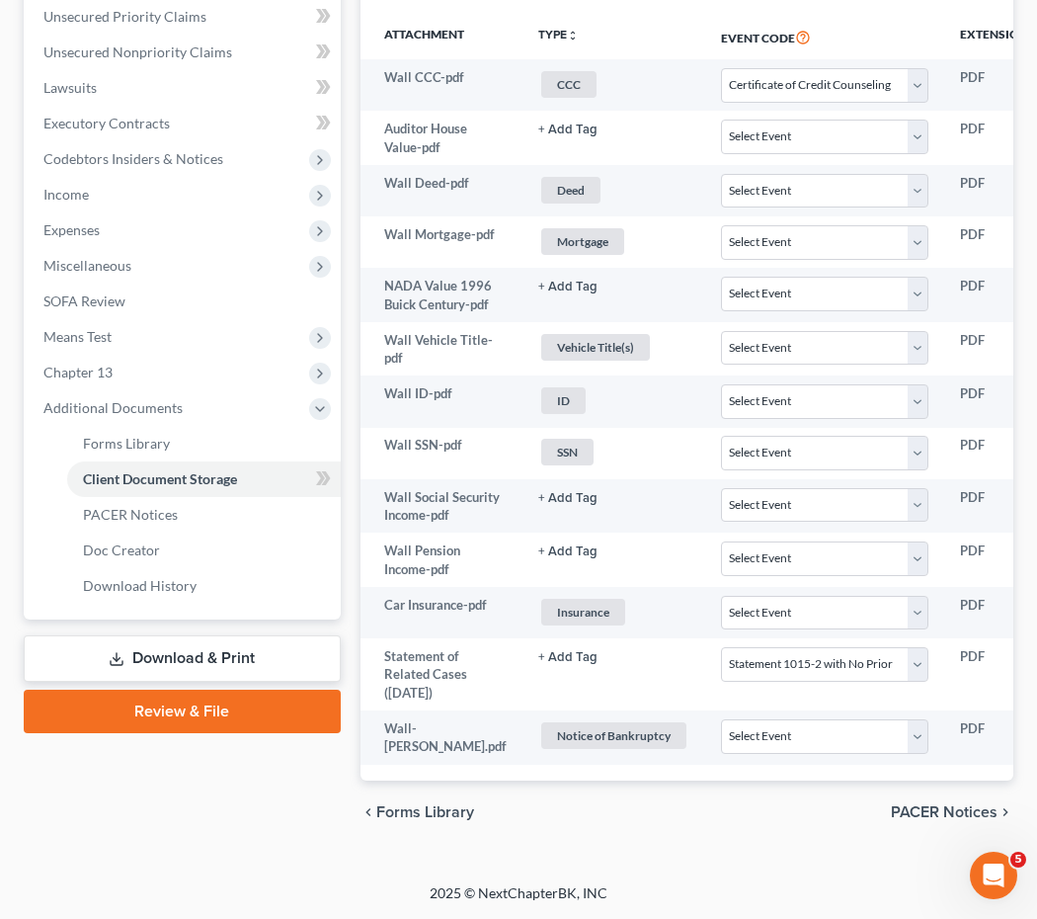
scroll to position [617, 0]
select select "7"
select select "52"
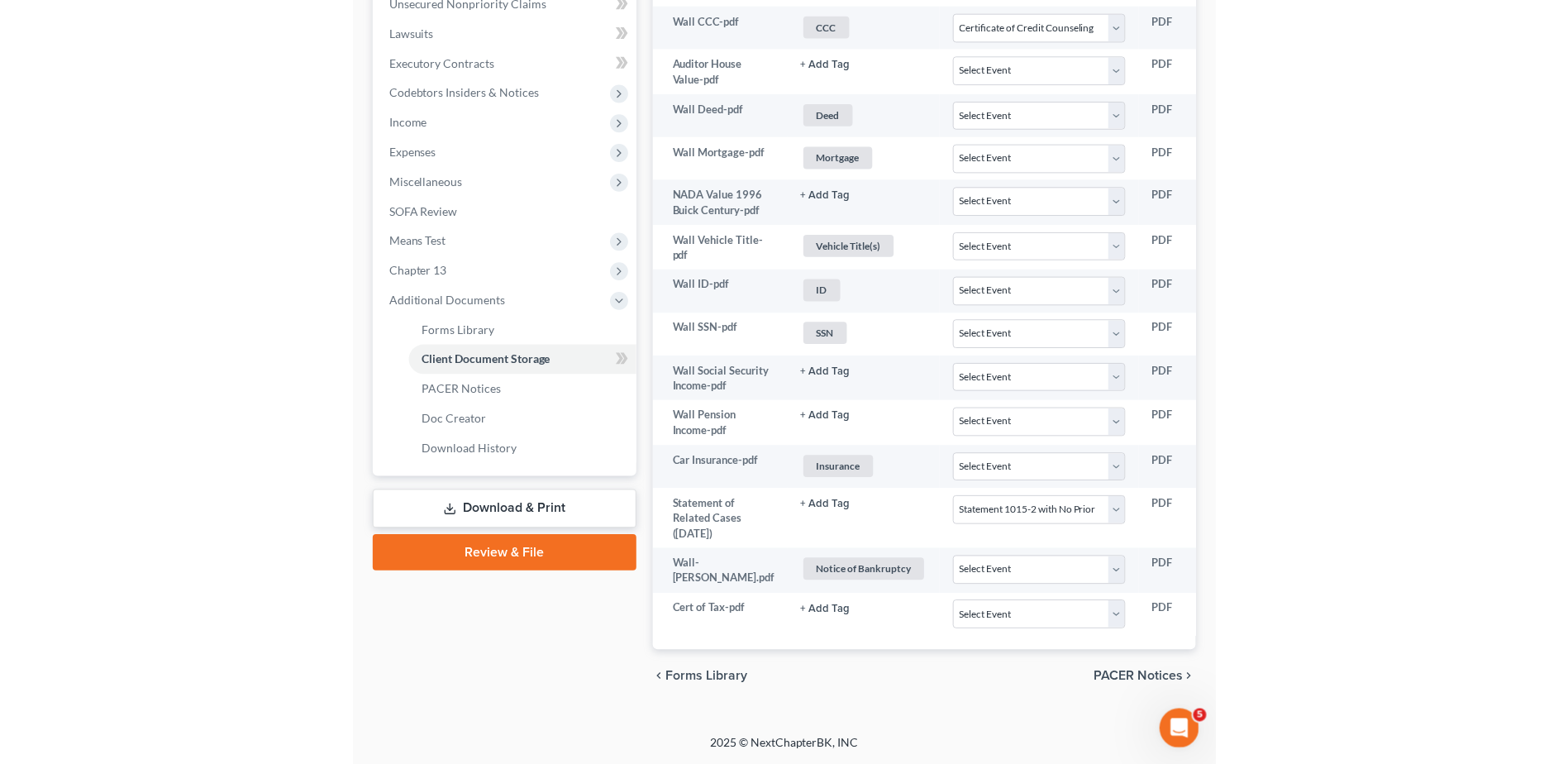
scroll to position [0, 0]
